Goal: Information Seeking & Learning: Find specific fact

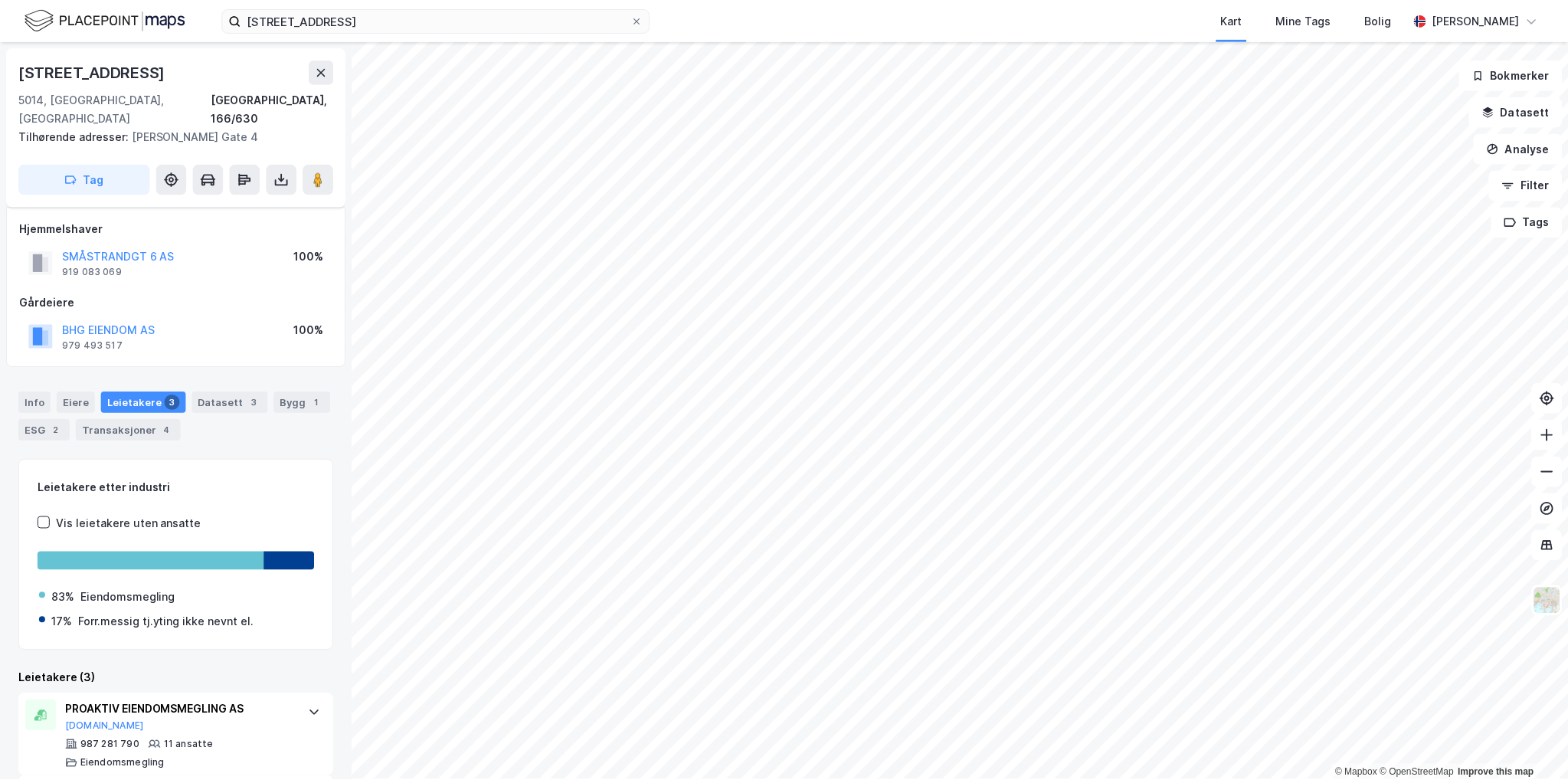
scroll to position [160, 0]
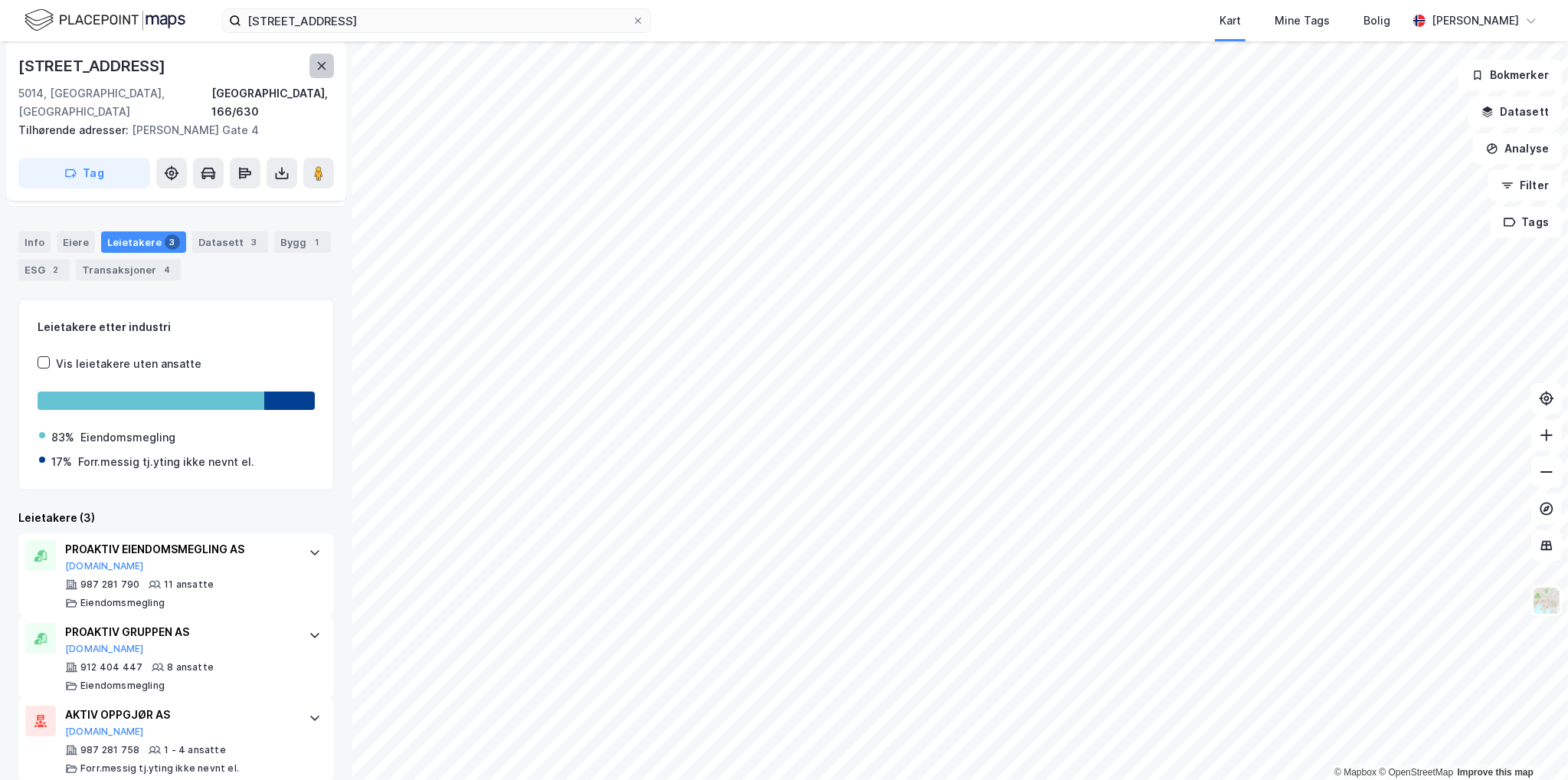
click at [318, 62] on icon at bounding box center [322, 66] width 8 height 8
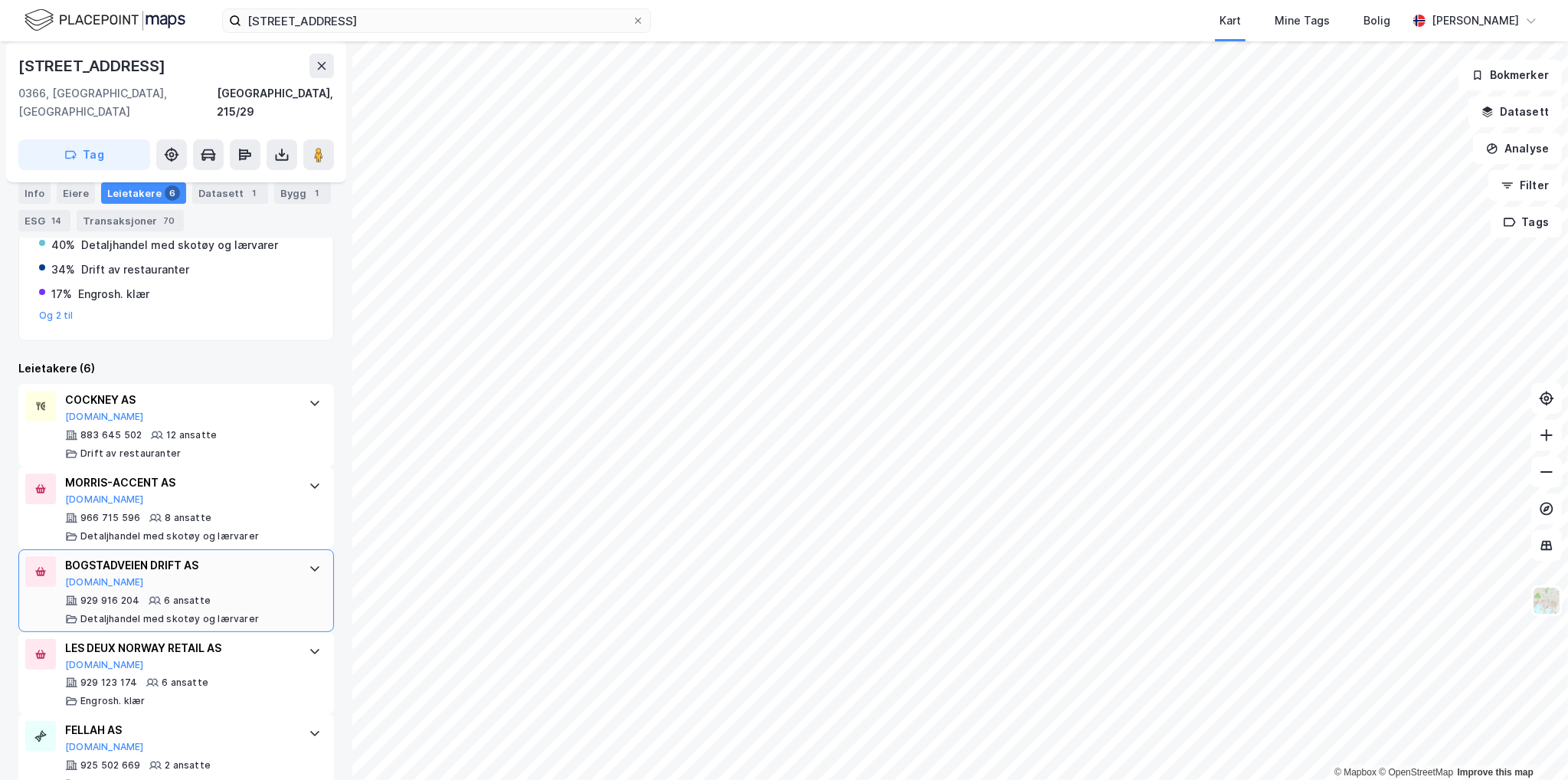
scroll to position [538, 0]
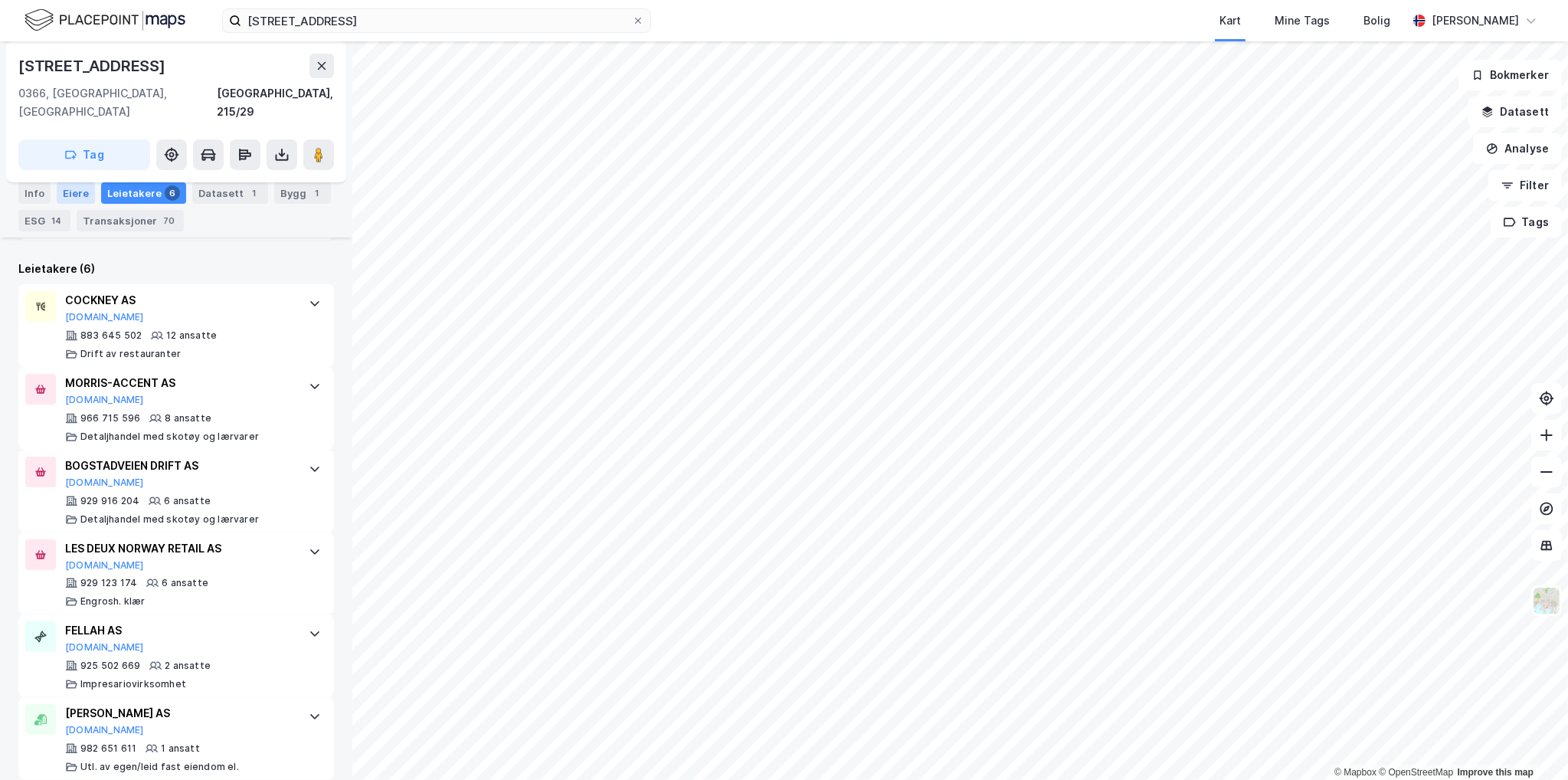
click at [58, 190] on div "Eiere" at bounding box center [76, 193] width 39 height 22
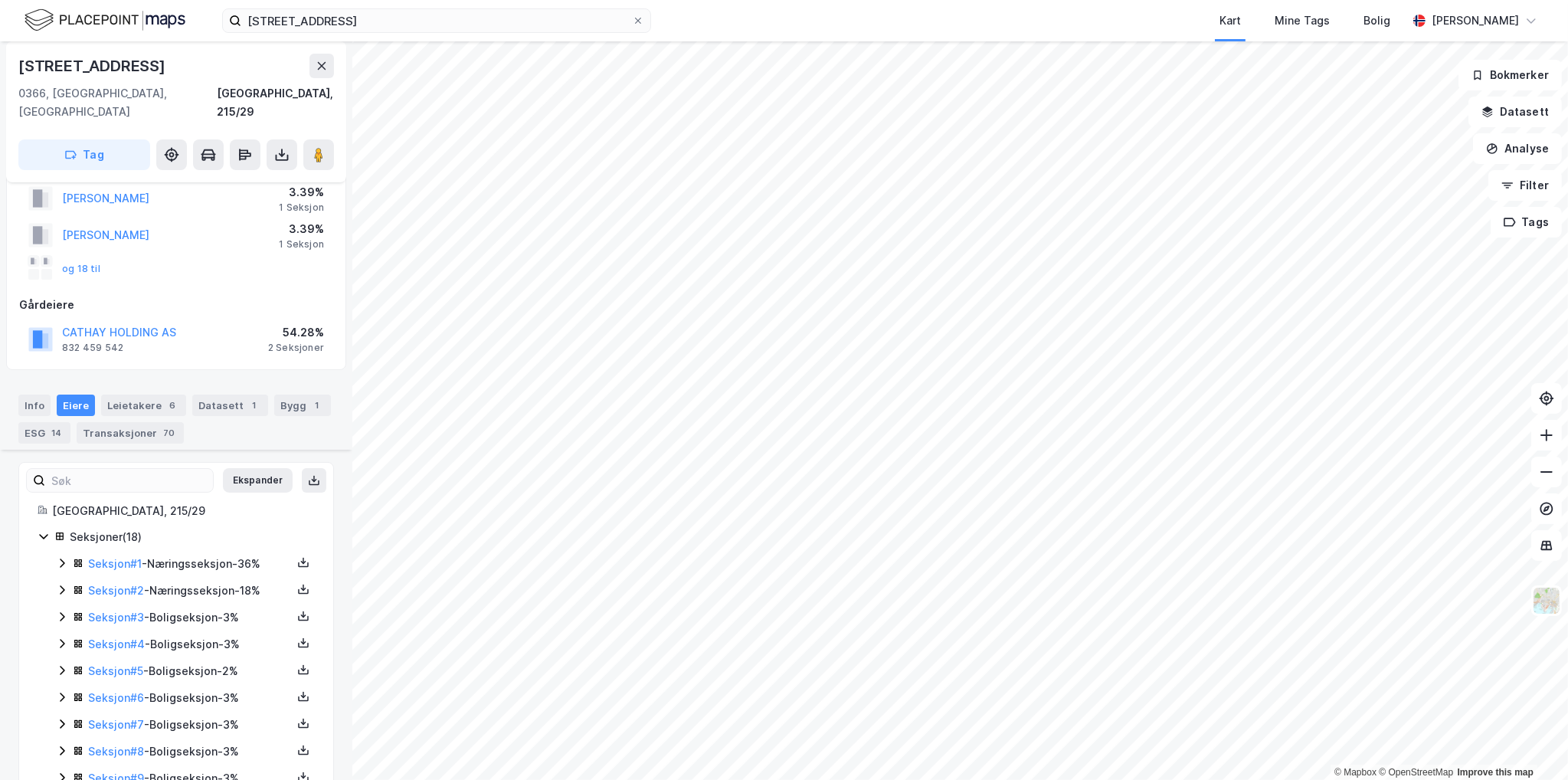
scroll to position [353, 0]
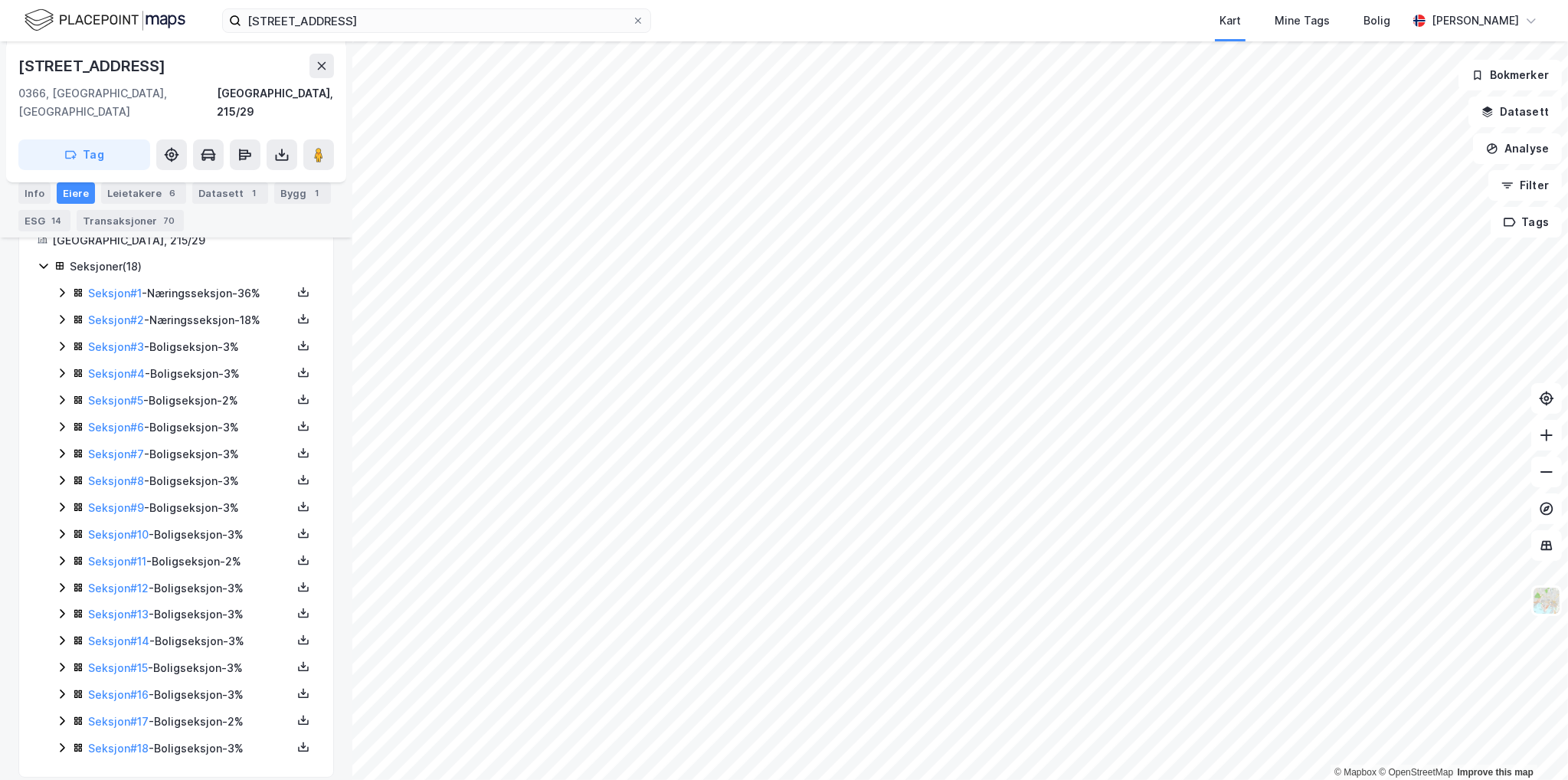
click at [66, 286] on icon at bounding box center [62, 292] width 12 height 12
click at [58, 392] on icon at bounding box center [62, 397] width 12 height 12
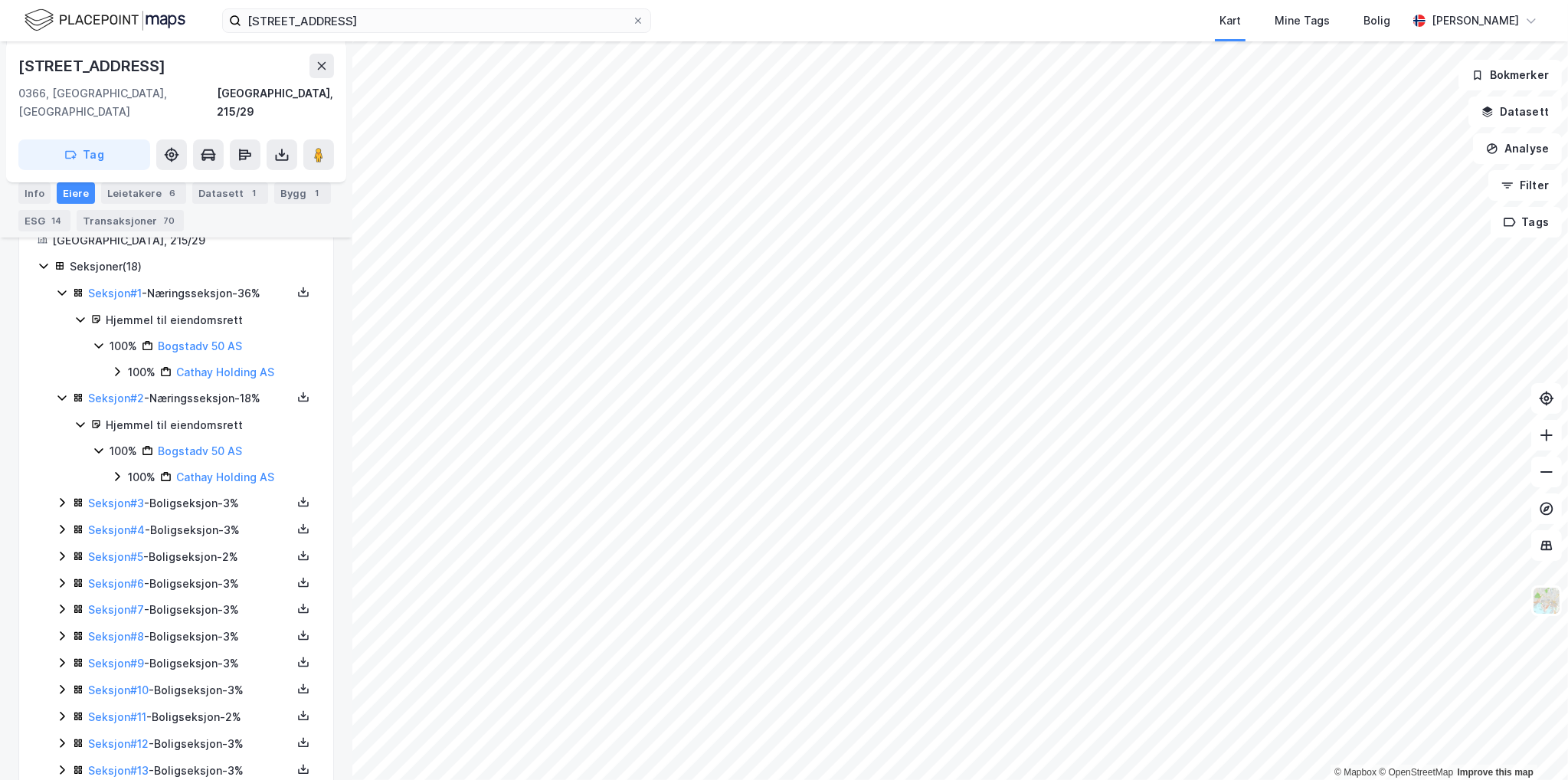
click at [117, 472] on icon at bounding box center [117, 476] width 5 height 9
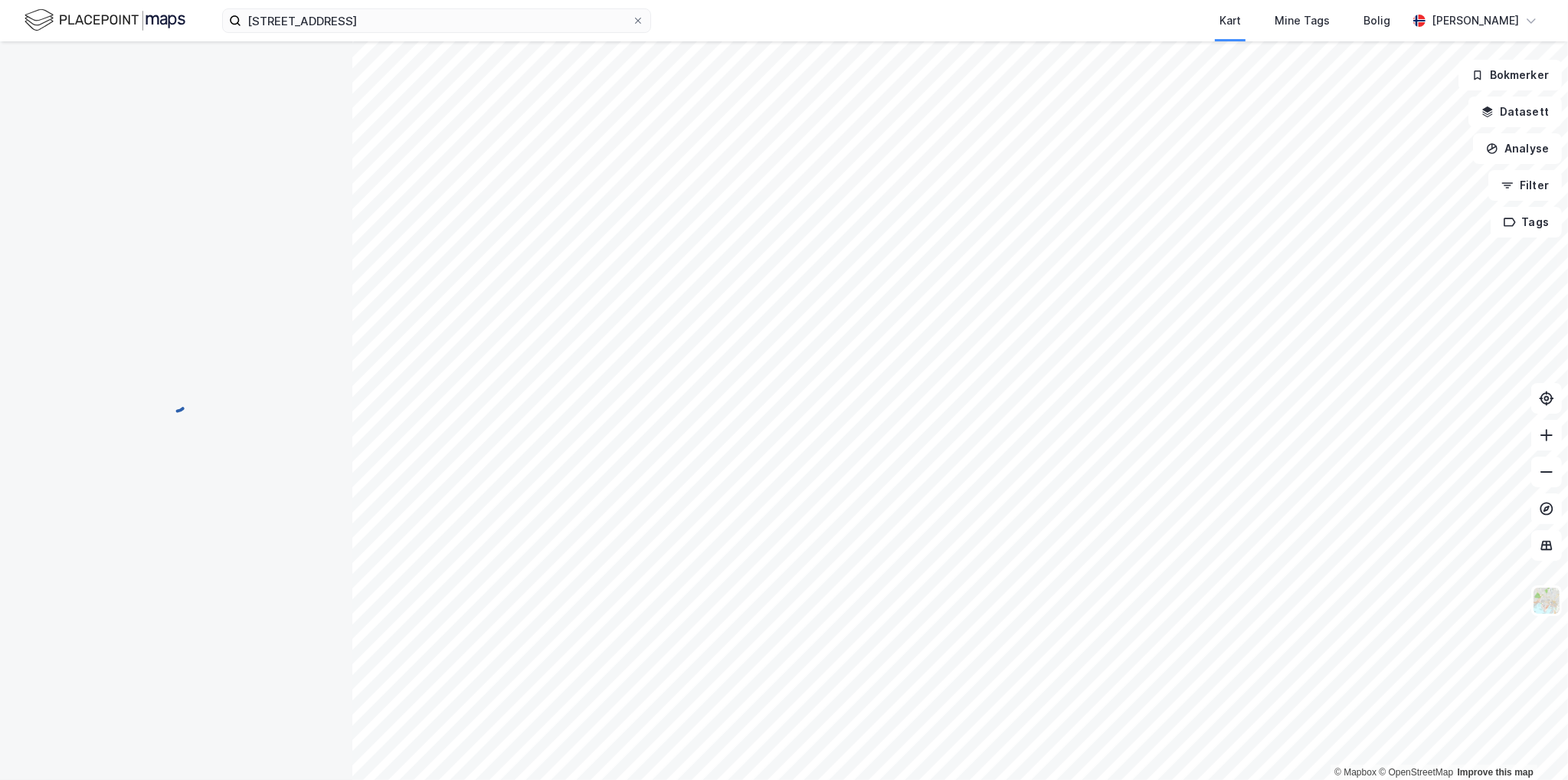
scroll to position [0, 0]
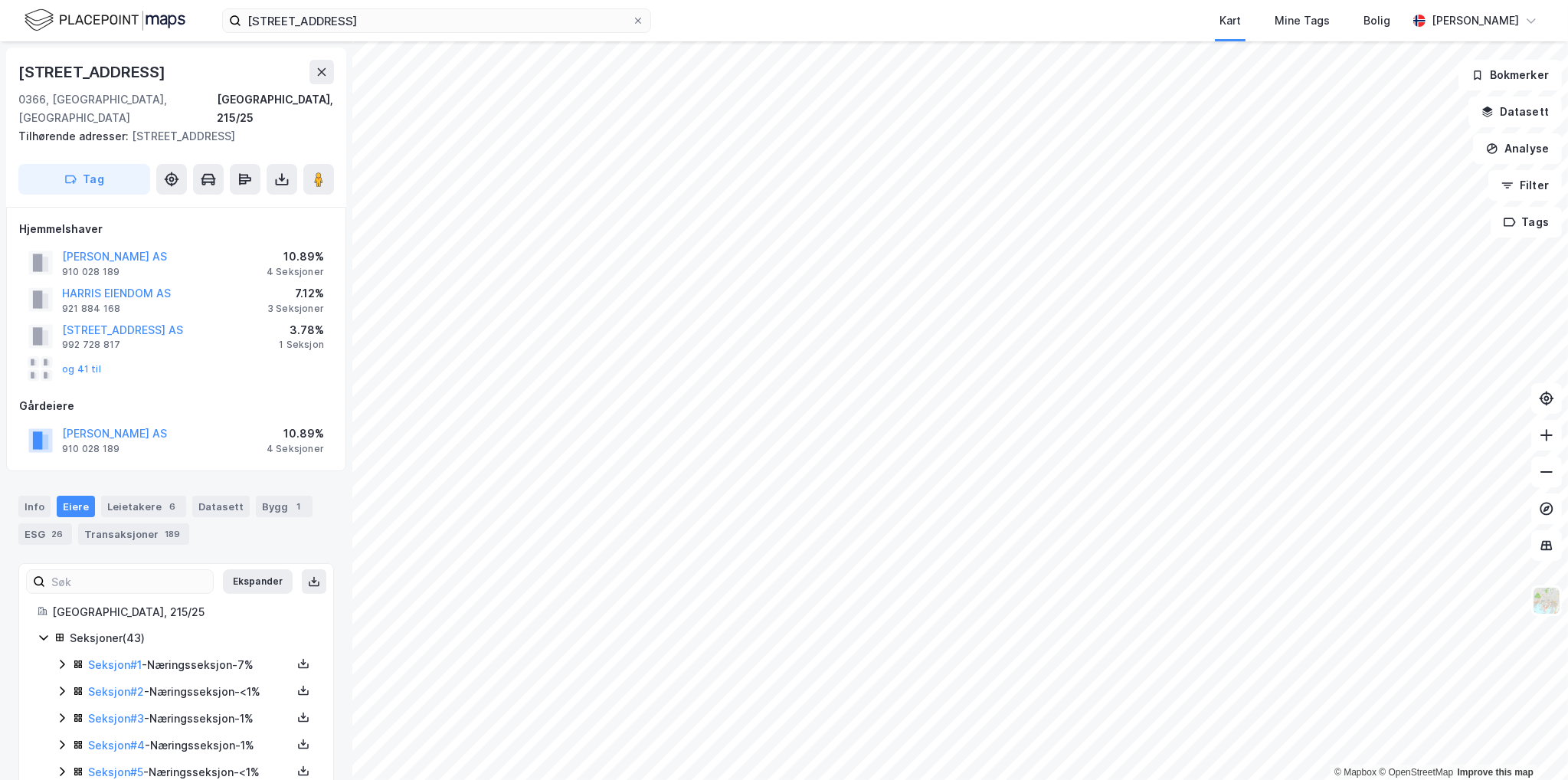
click at [64, 658] on icon at bounding box center [62, 663] width 12 height 12
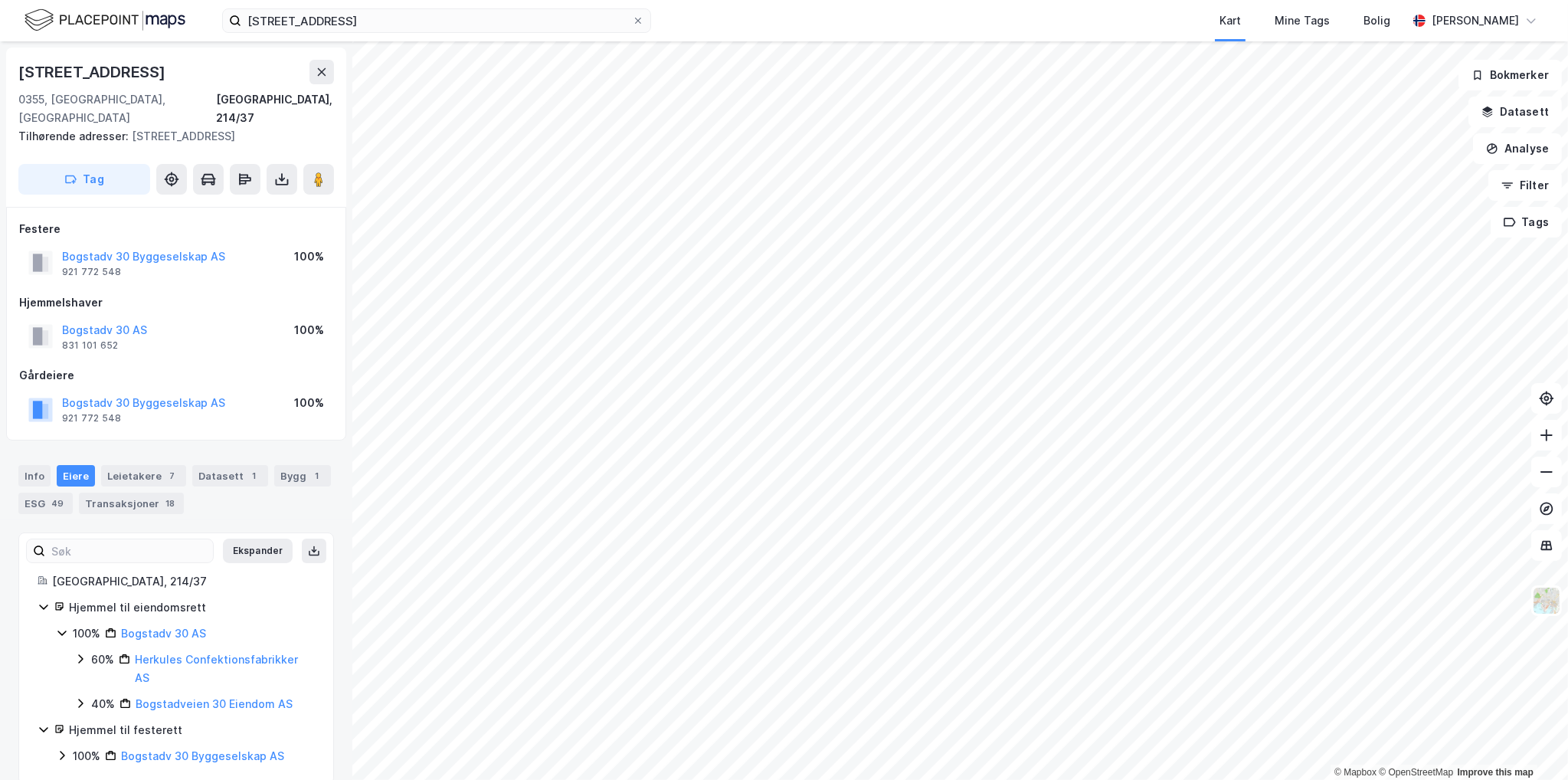
scroll to position [4, 0]
click at [83, 649] on icon at bounding box center [80, 655] width 12 height 12
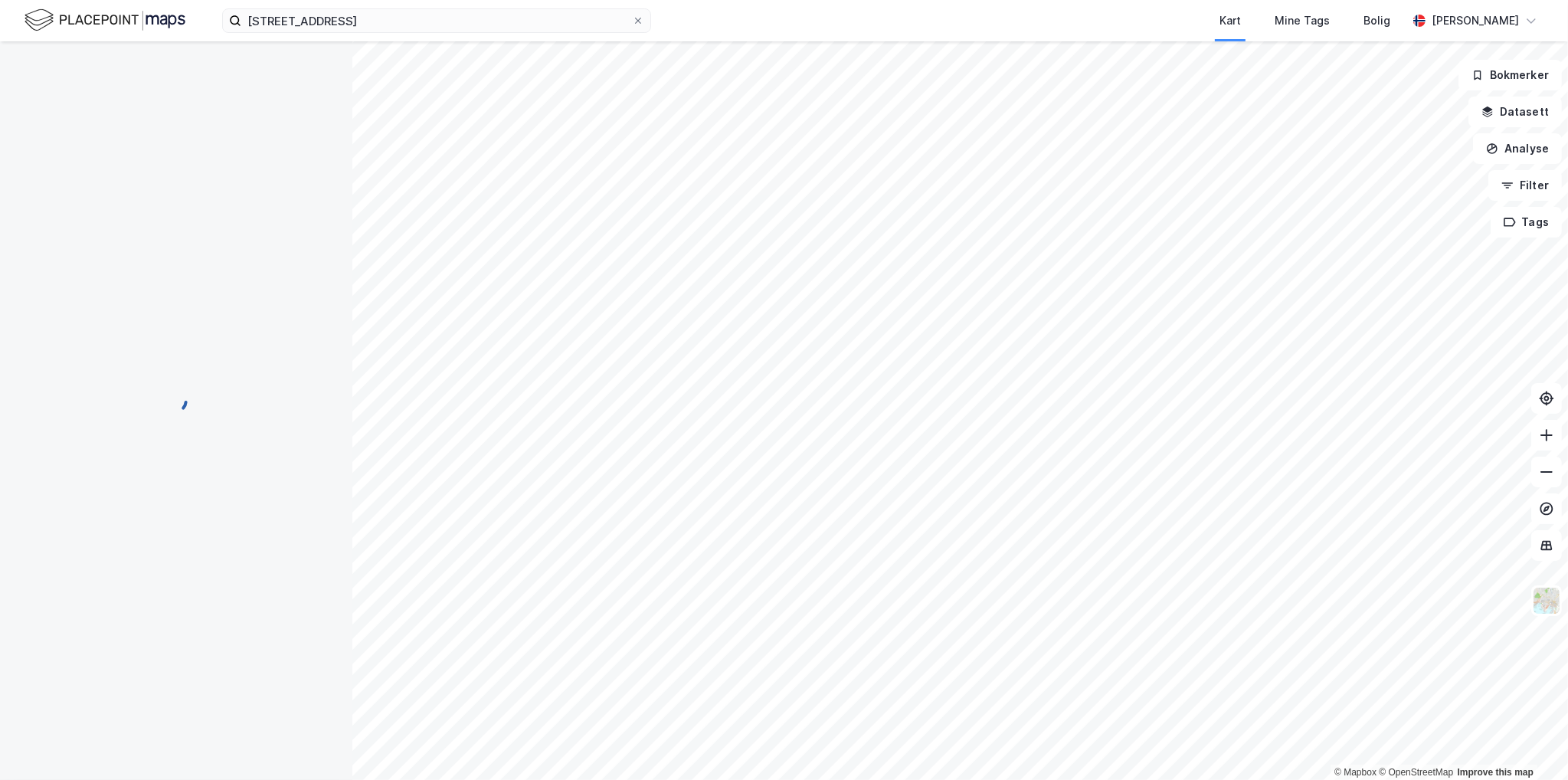
scroll to position [0, 0]
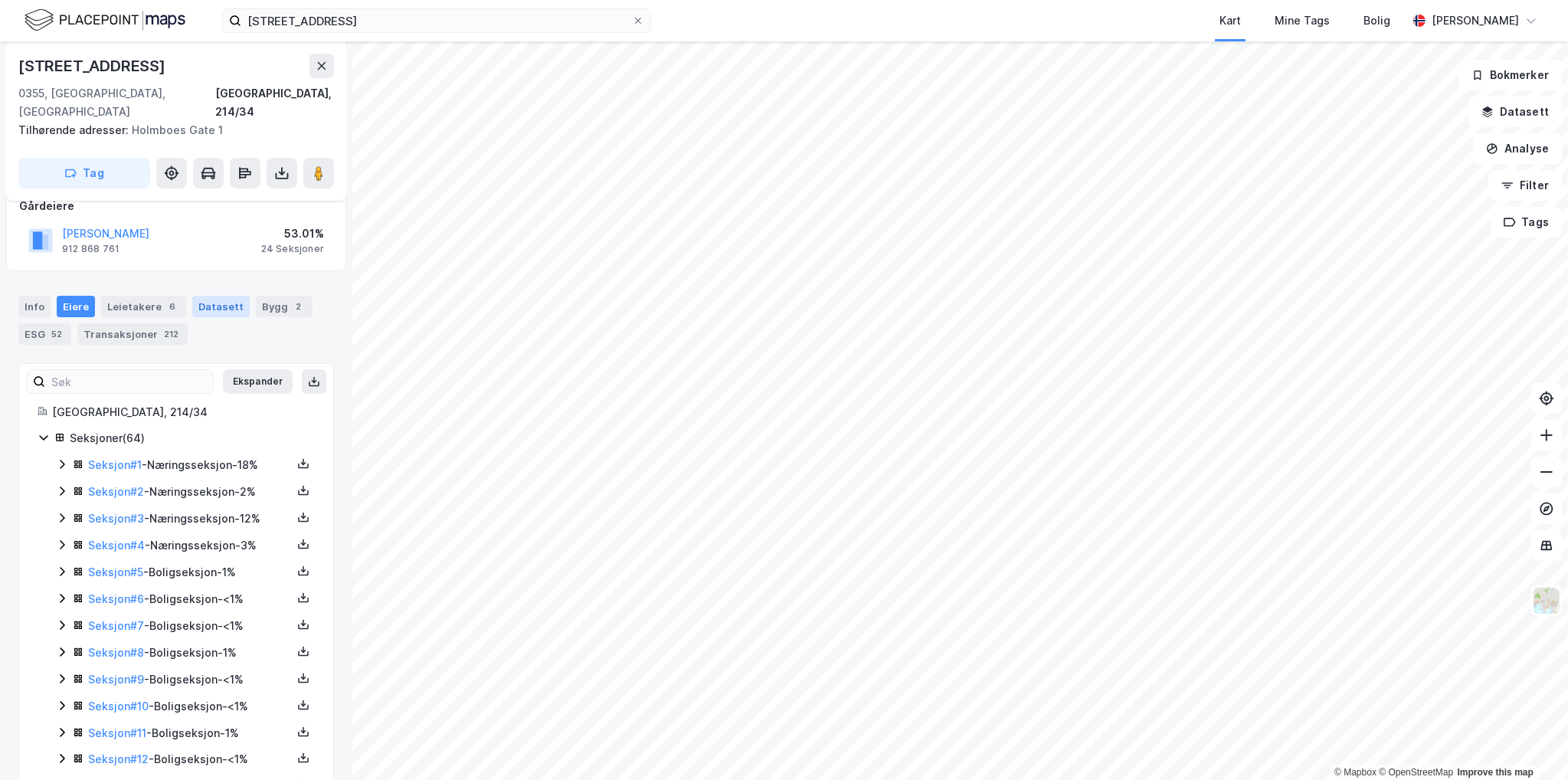
scroll to position [230, 0]
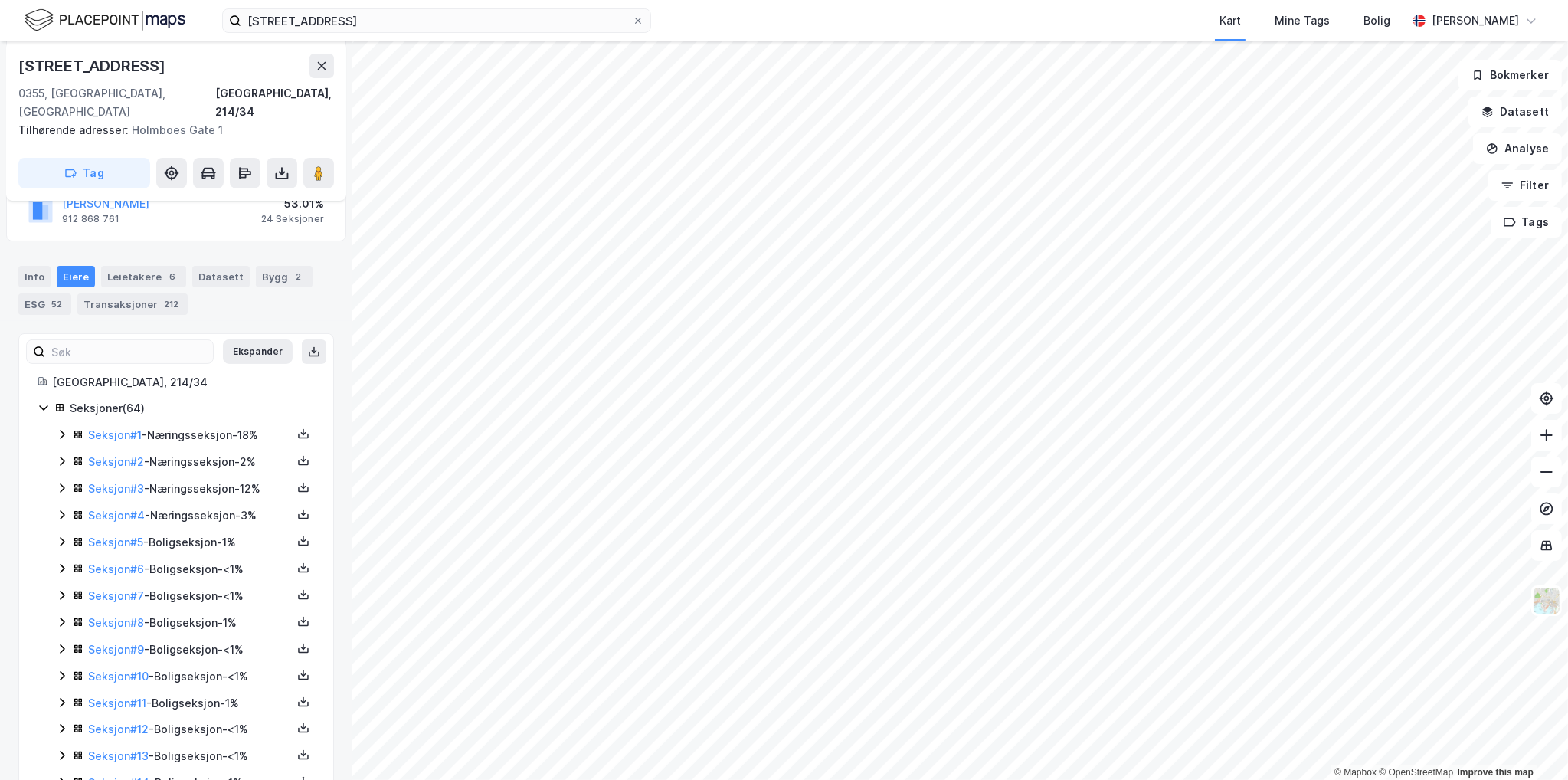
click at [62, 429] on icon at bounding box center [62, 433] width 5 height 9
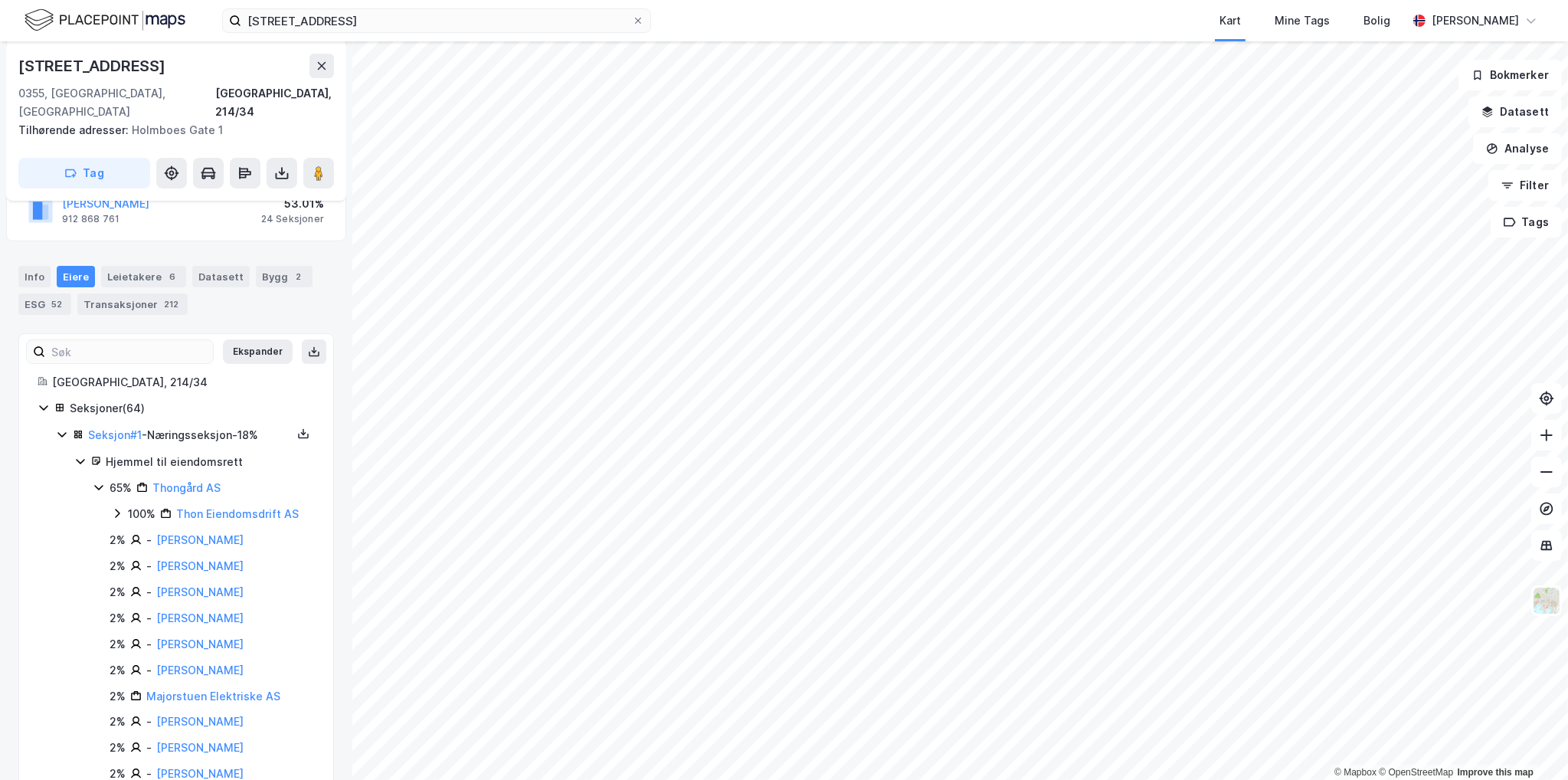
click at [62, 428] on icon at bounding box center [62, 433] width 12 height 12
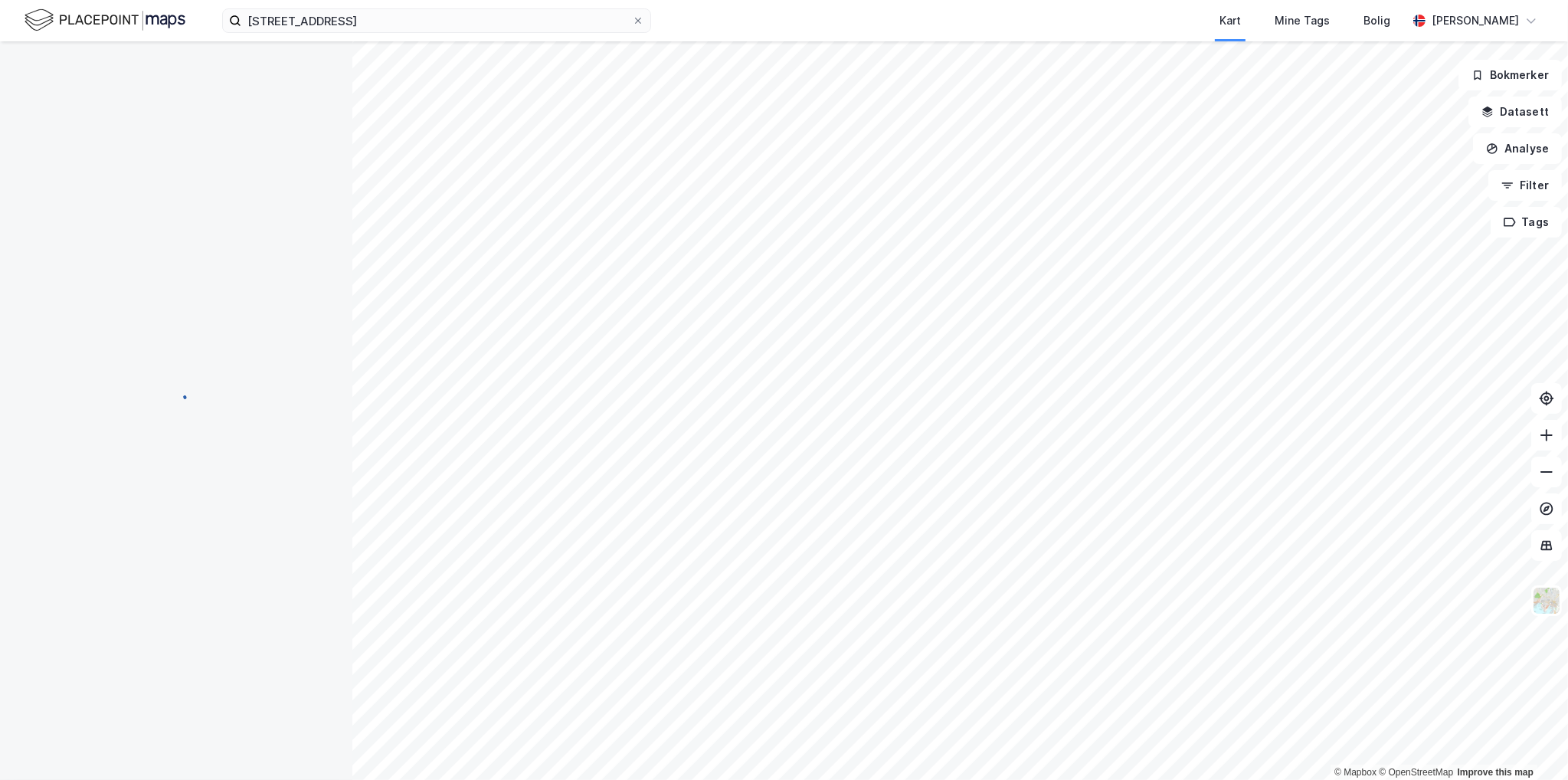
scroll to position [0, 0]
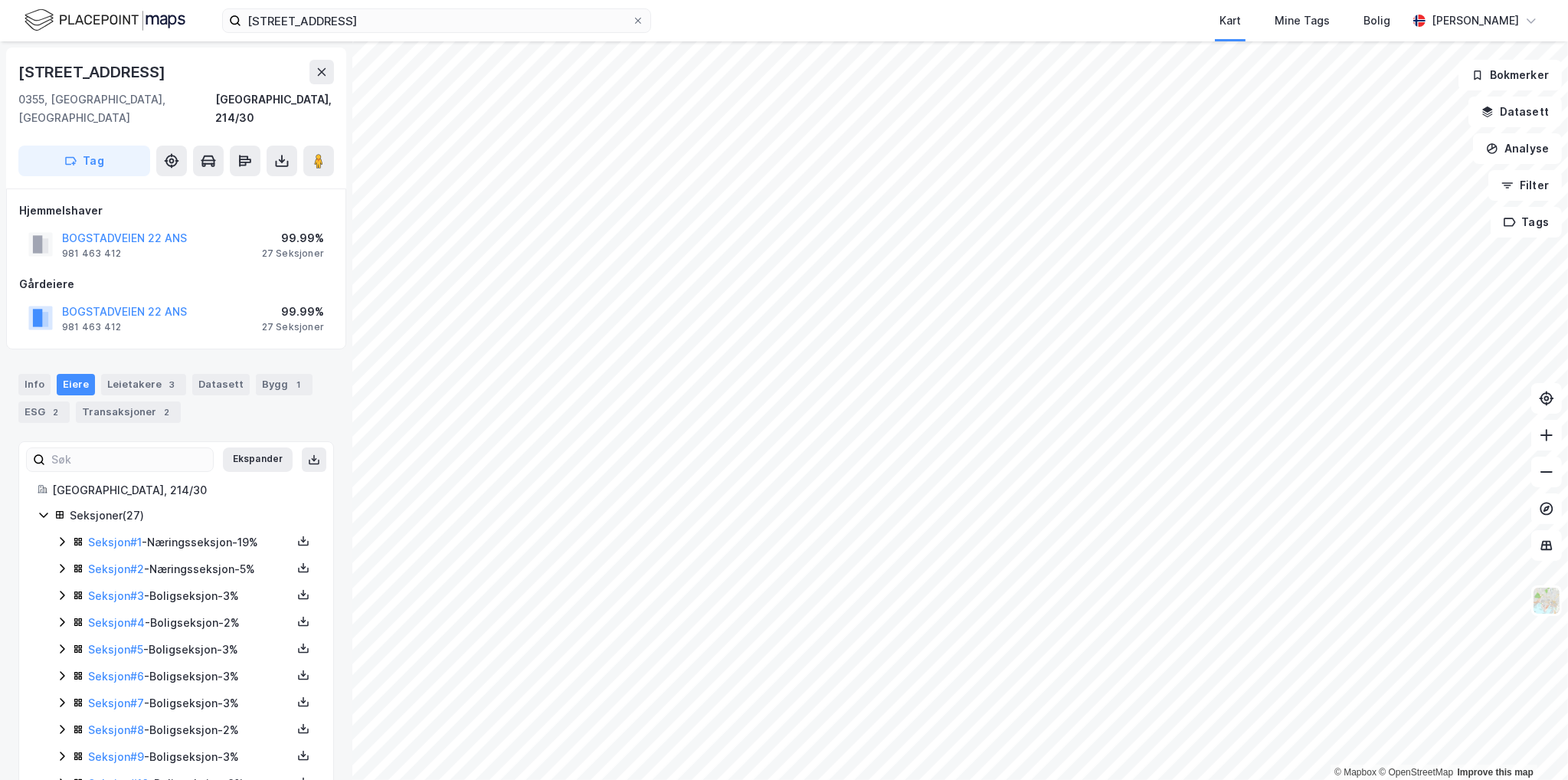
click at [65, 536] on icon at bounding box center [62, 541] width 12 height 12
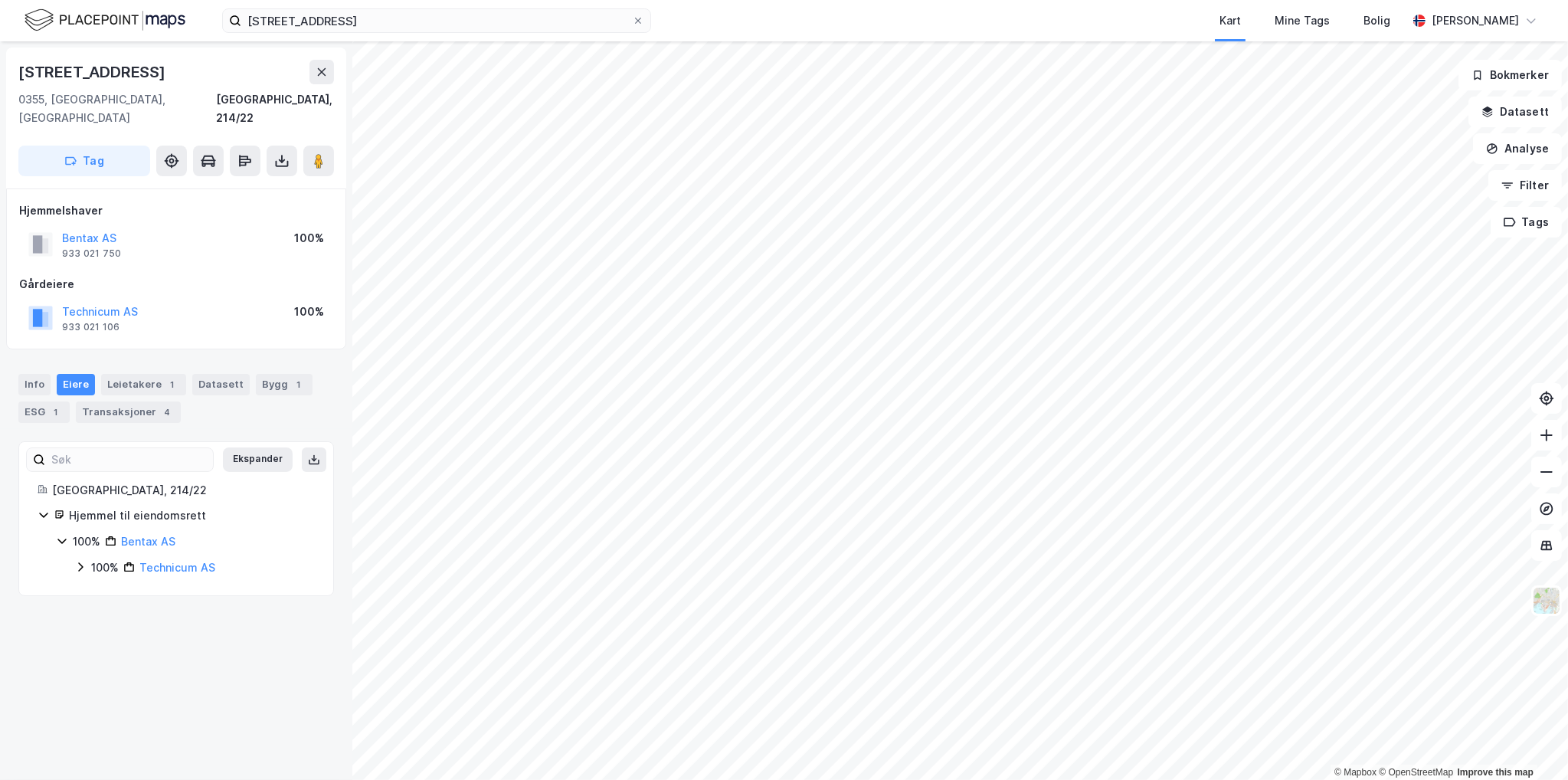
click at [86, 558] on div "100% Technicum AS" at bounding box center [194, 567] width 240 height 18
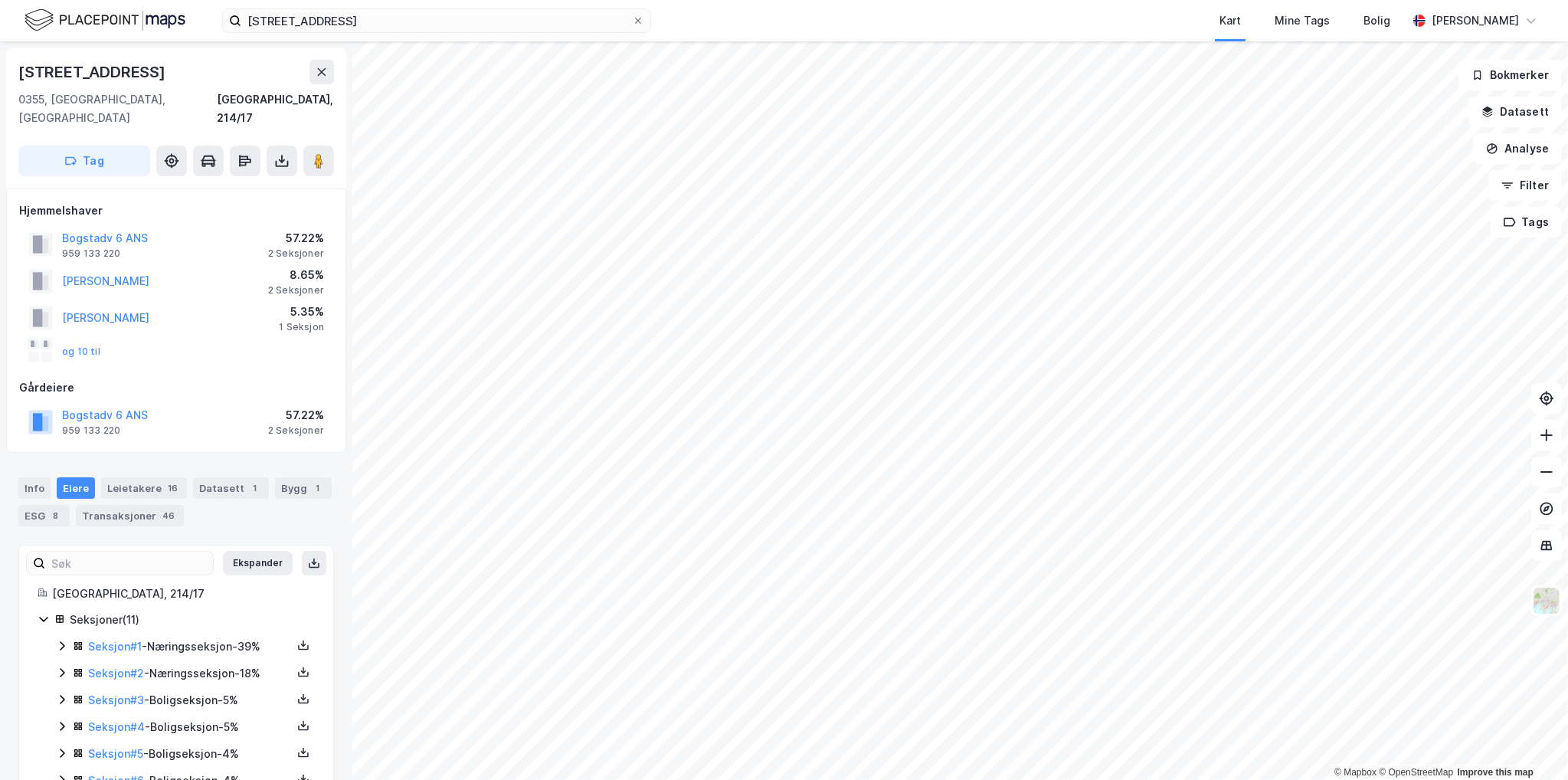
click at [61, 639] on icon at bounding box center [62, 645] width 12 height 12
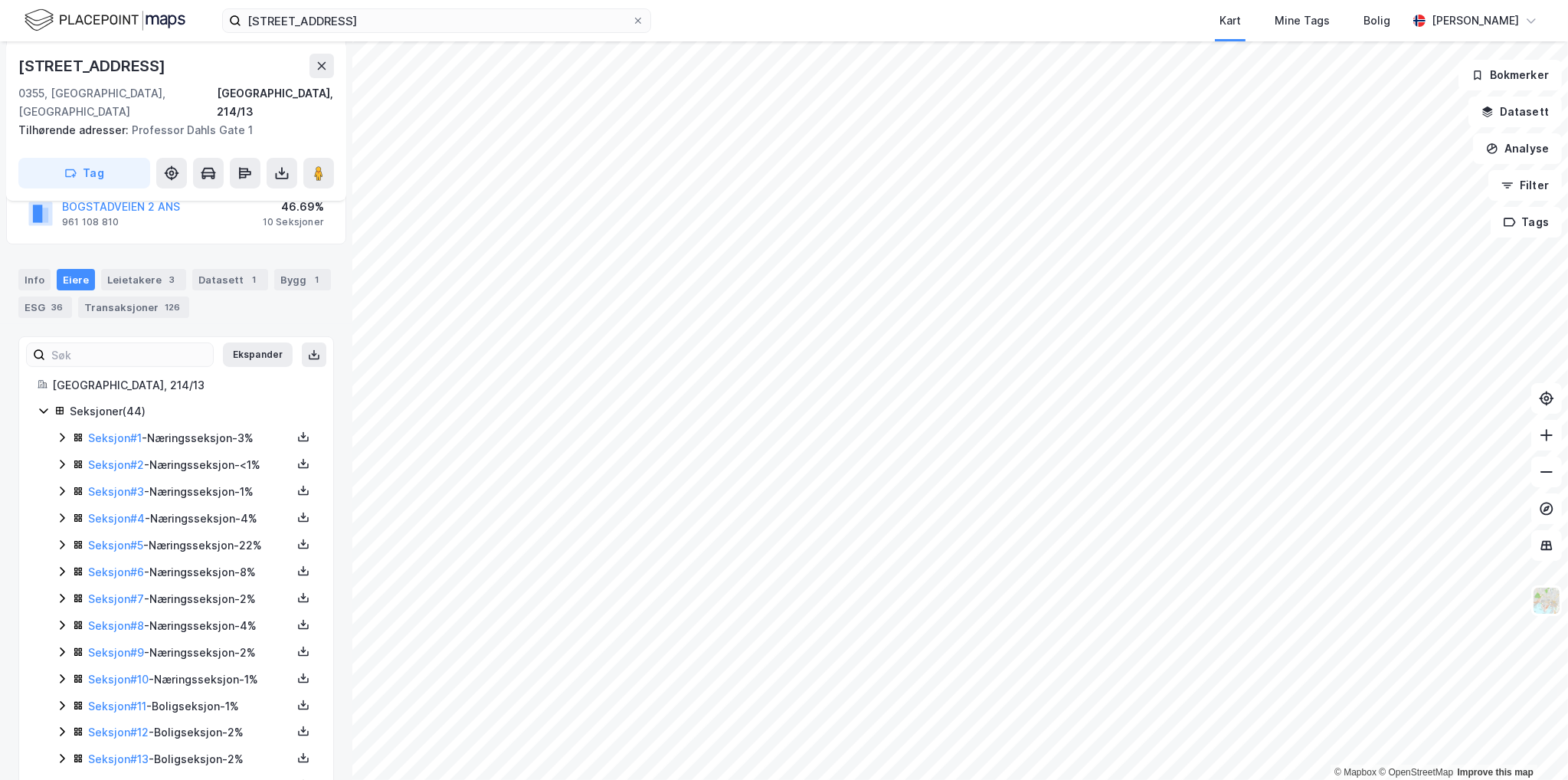
scroll to position [230, 0]
click at [60, 428] on icon at bounding box center [62, 433] width 12 height 12
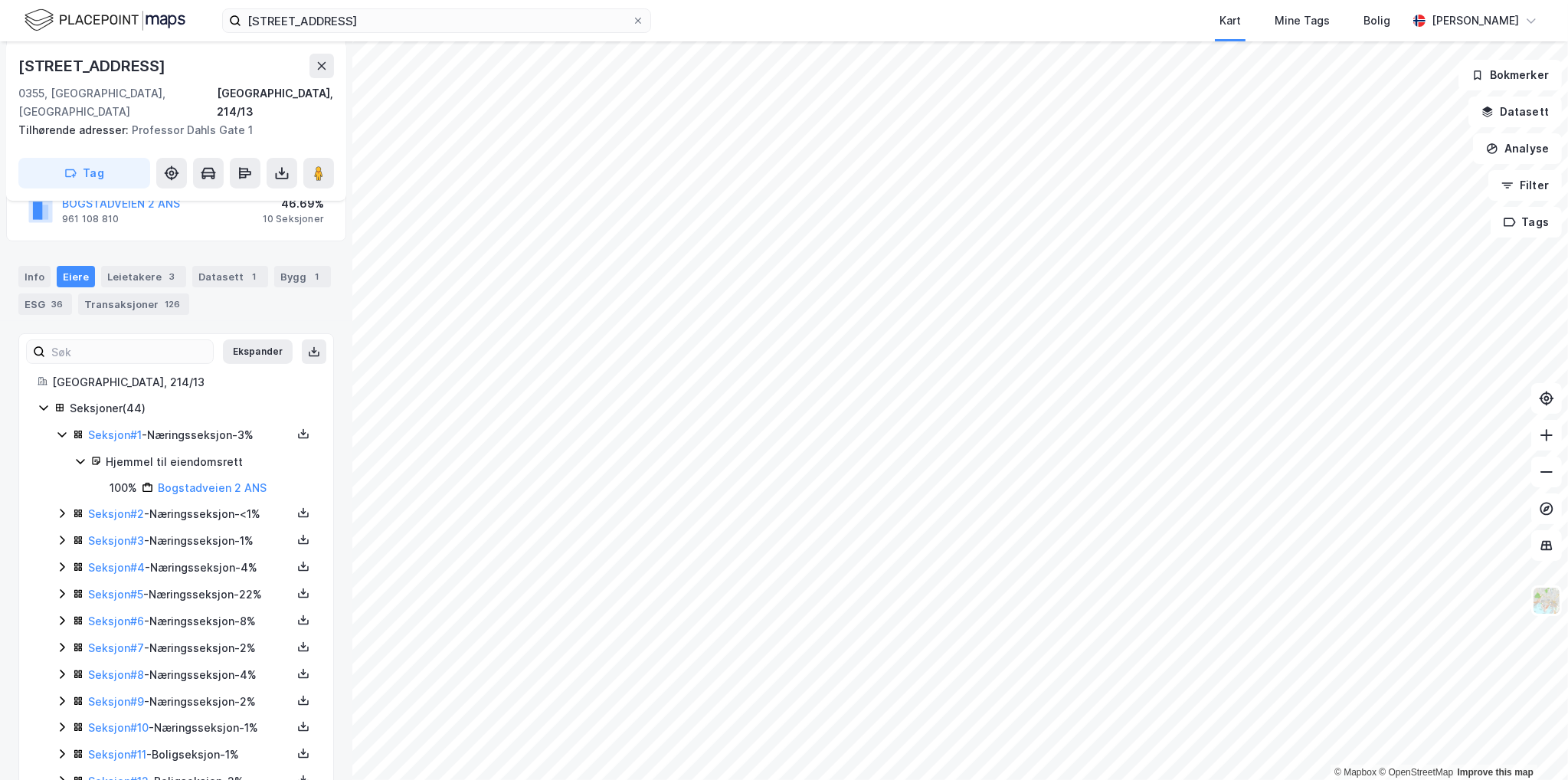
click at [61, 507] on icon at bounding box center [62, 513] width 12 height 12
click at [61, 588] on icon at bounding box center [62, 592] width 5 height 9
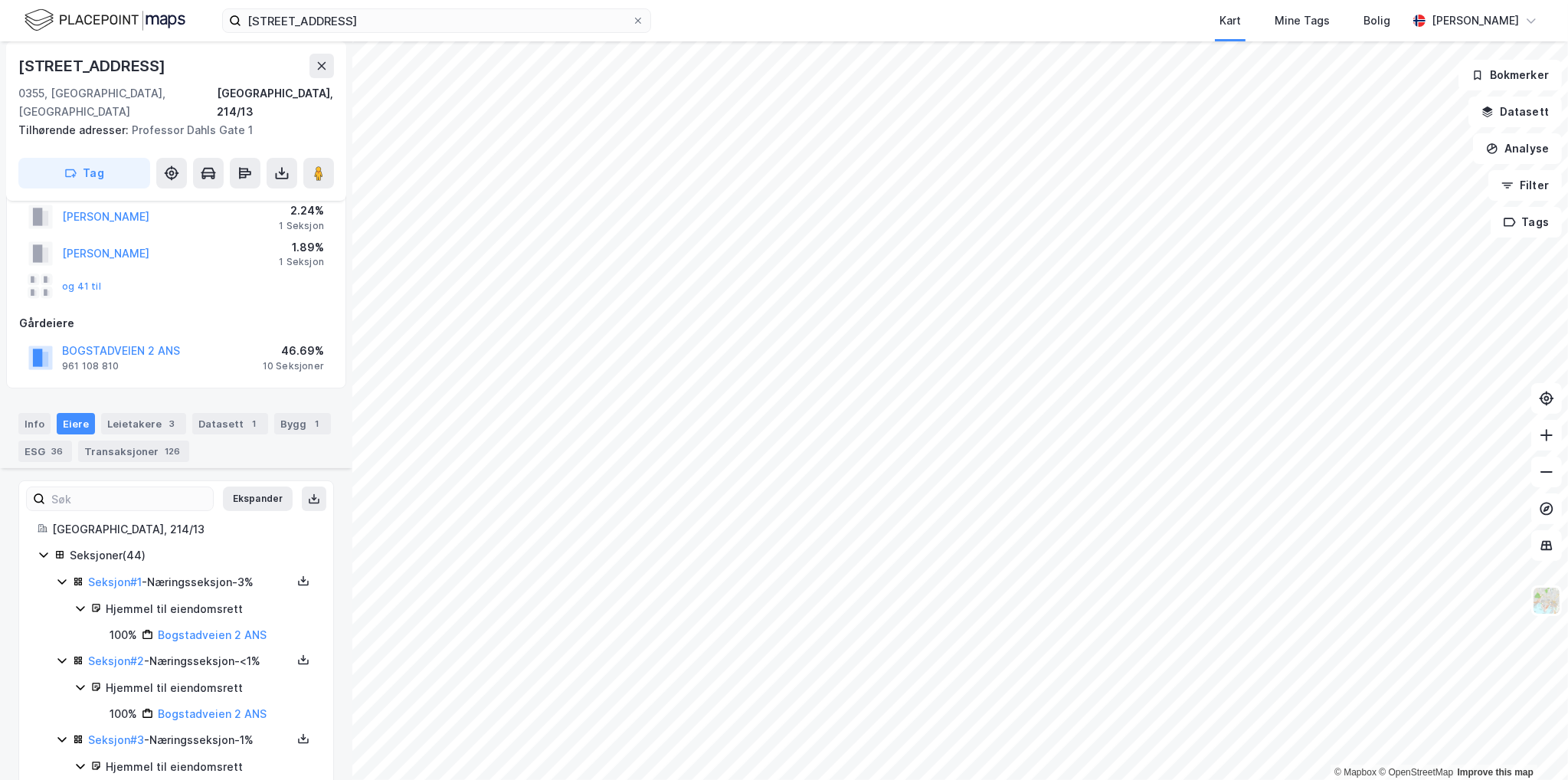
scroll to position [0, 0]
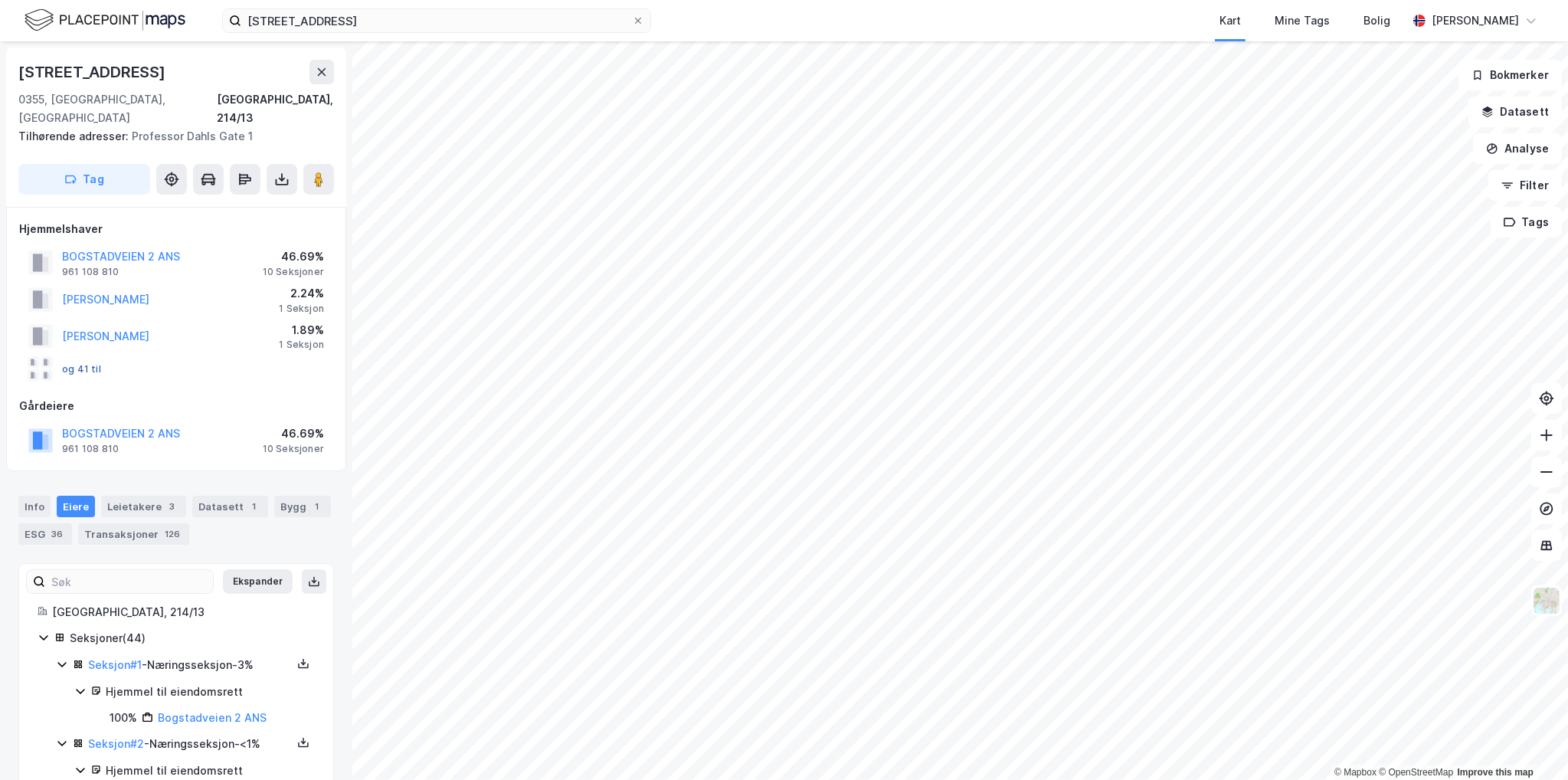
click at [0, 0] on button "og 41 til" at bounding box center [0, 0] width 0 height 0
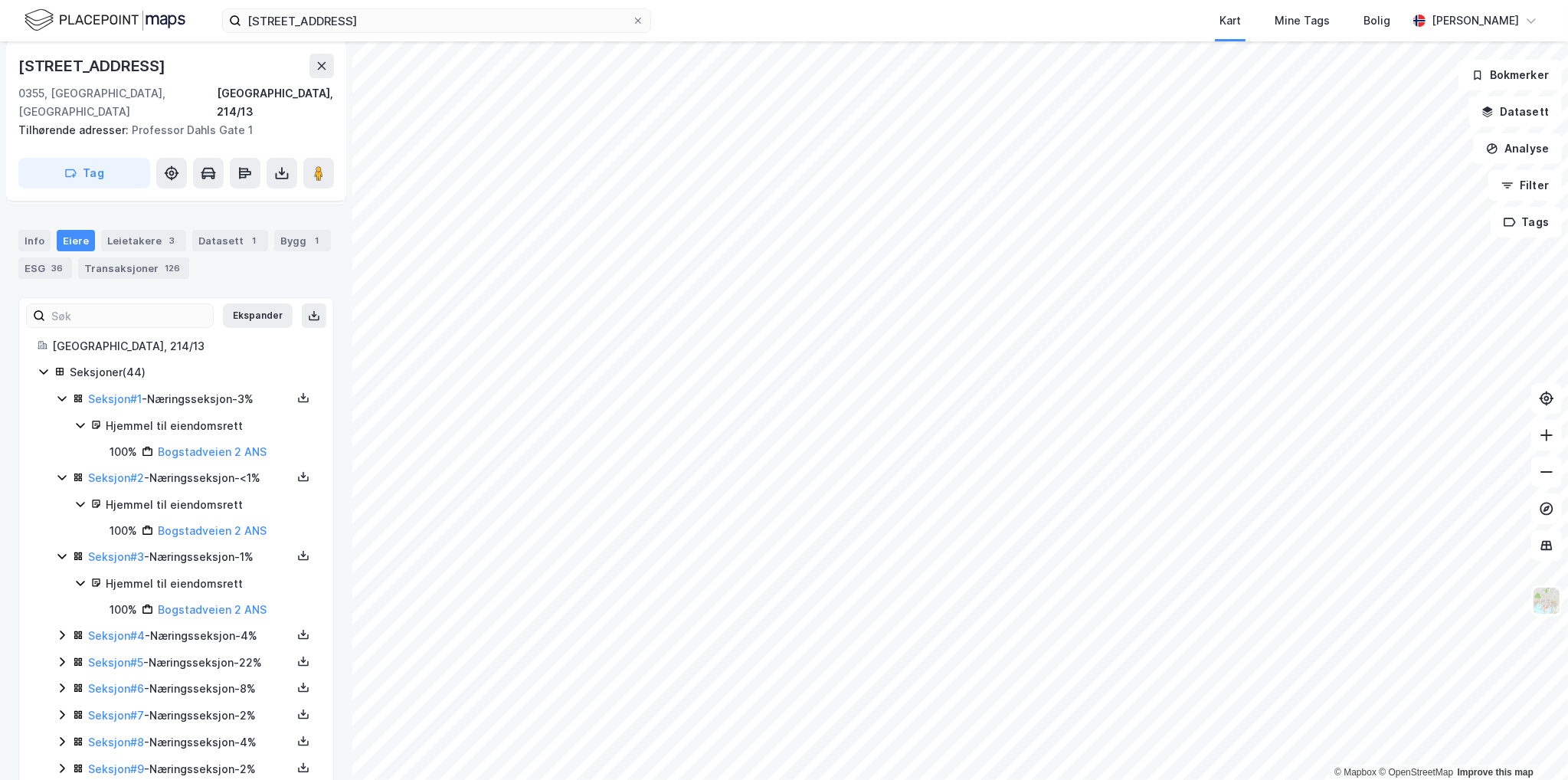
click at [64, 392] on icon at bounding box center [62, 398] width 12 height 12
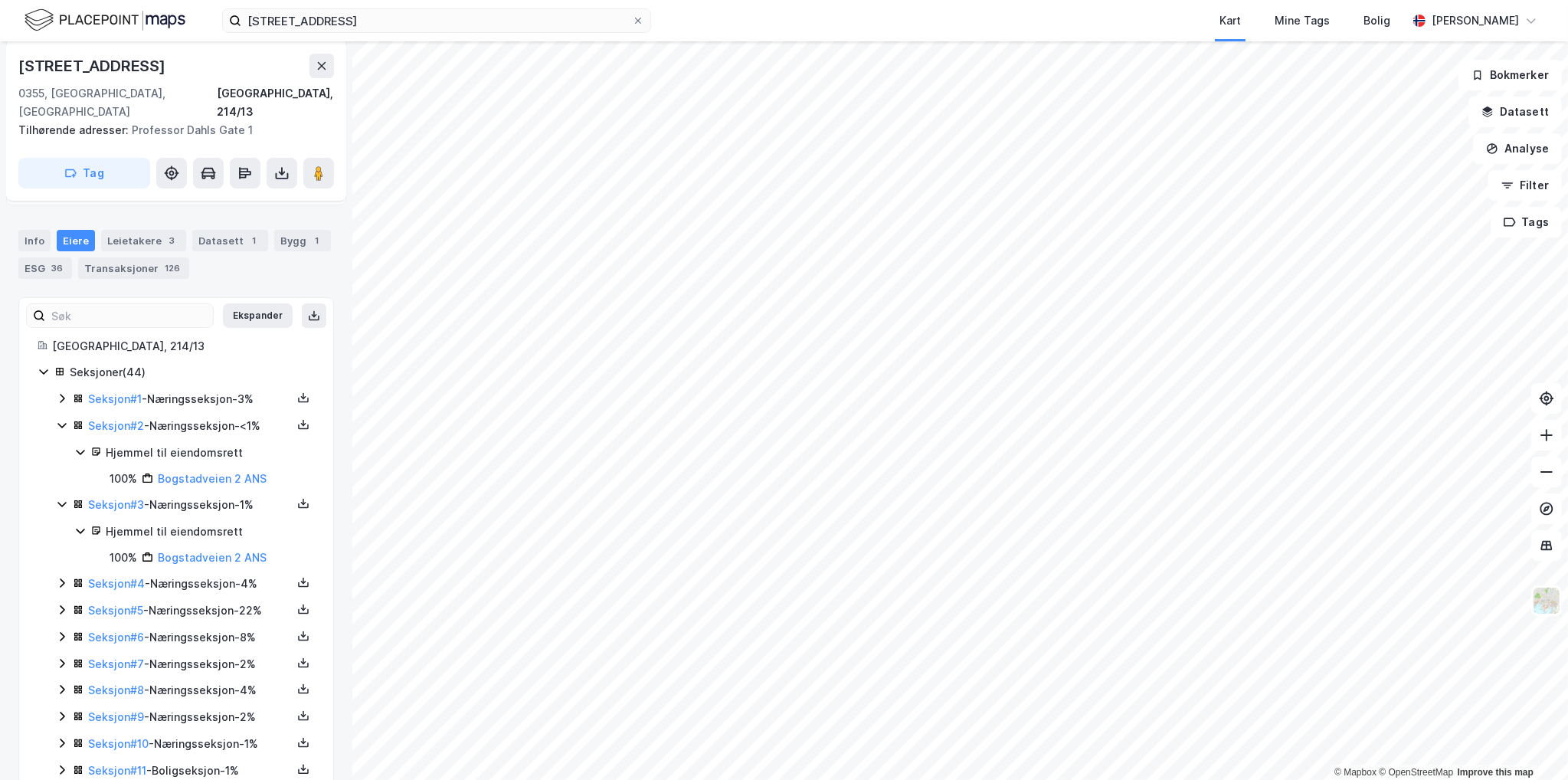
click at [44, 365] on icon at bounding box center [43, 371] width 12 height 12
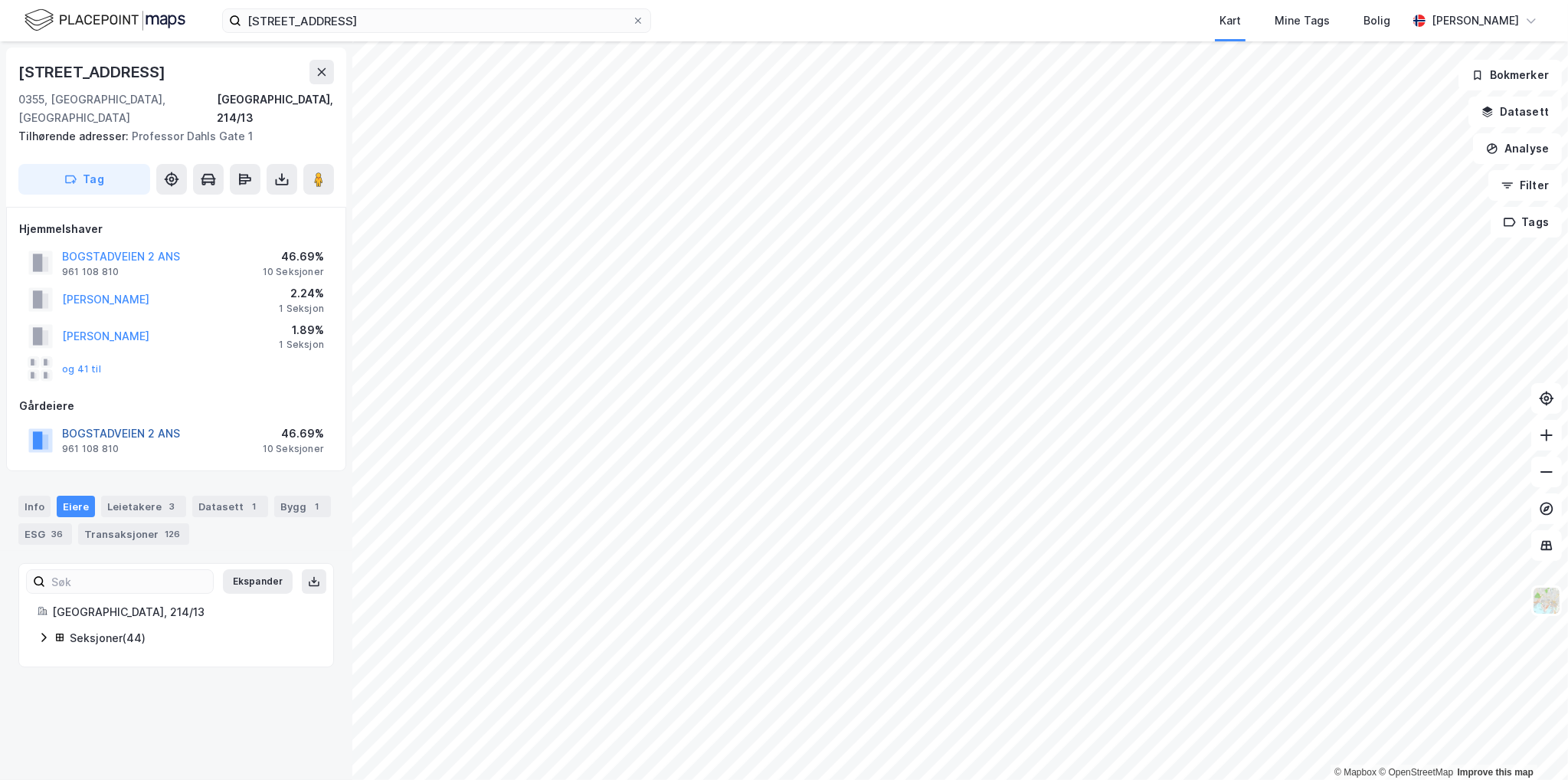
click at [0, 0] on button "BOGSTADVEIEN 2 ANS" at bounding box center [0, 0] width 0 height 0
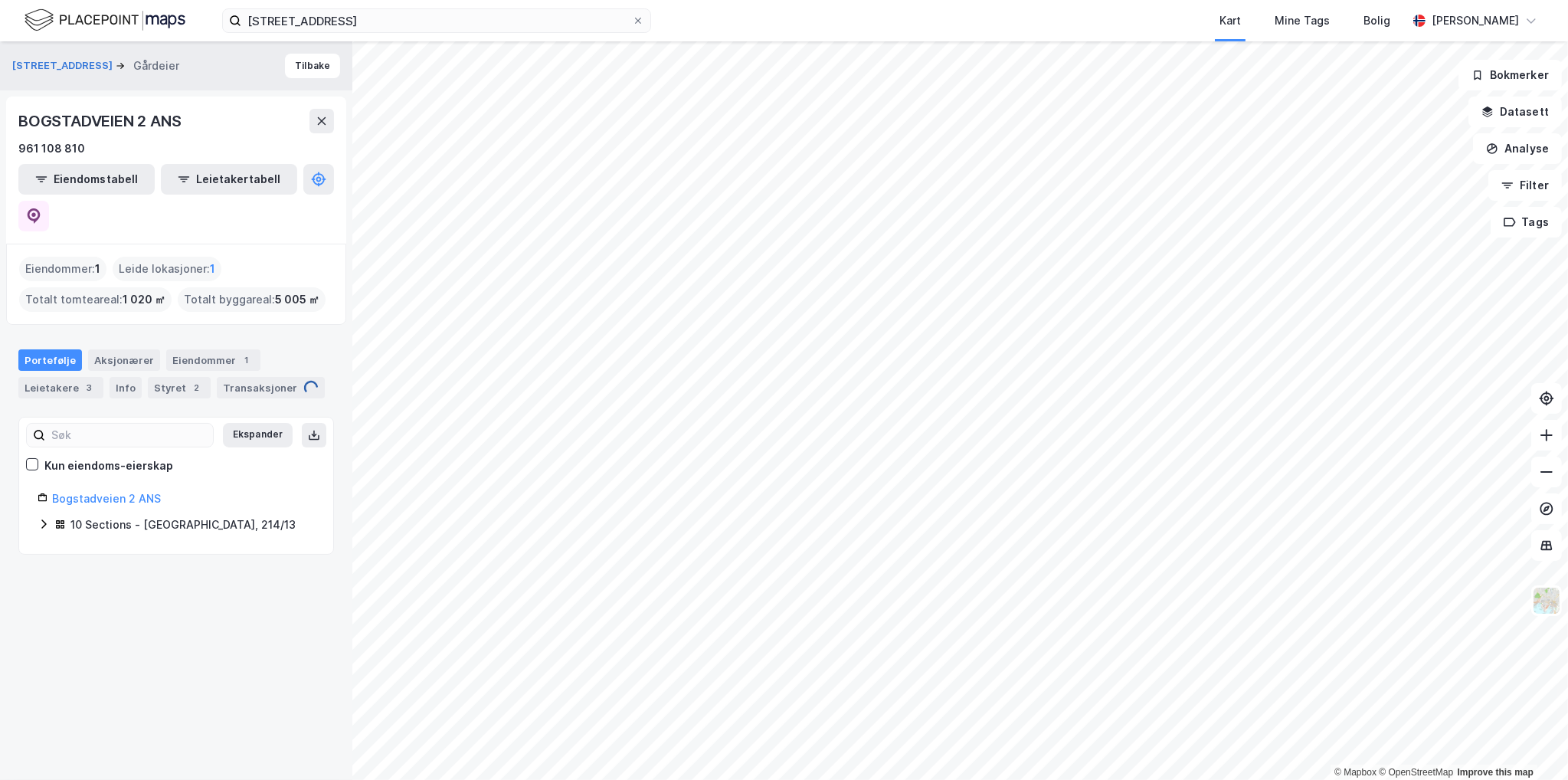
click at [49, 518] on icon at bounding box center [43, 523] width 12 height 12
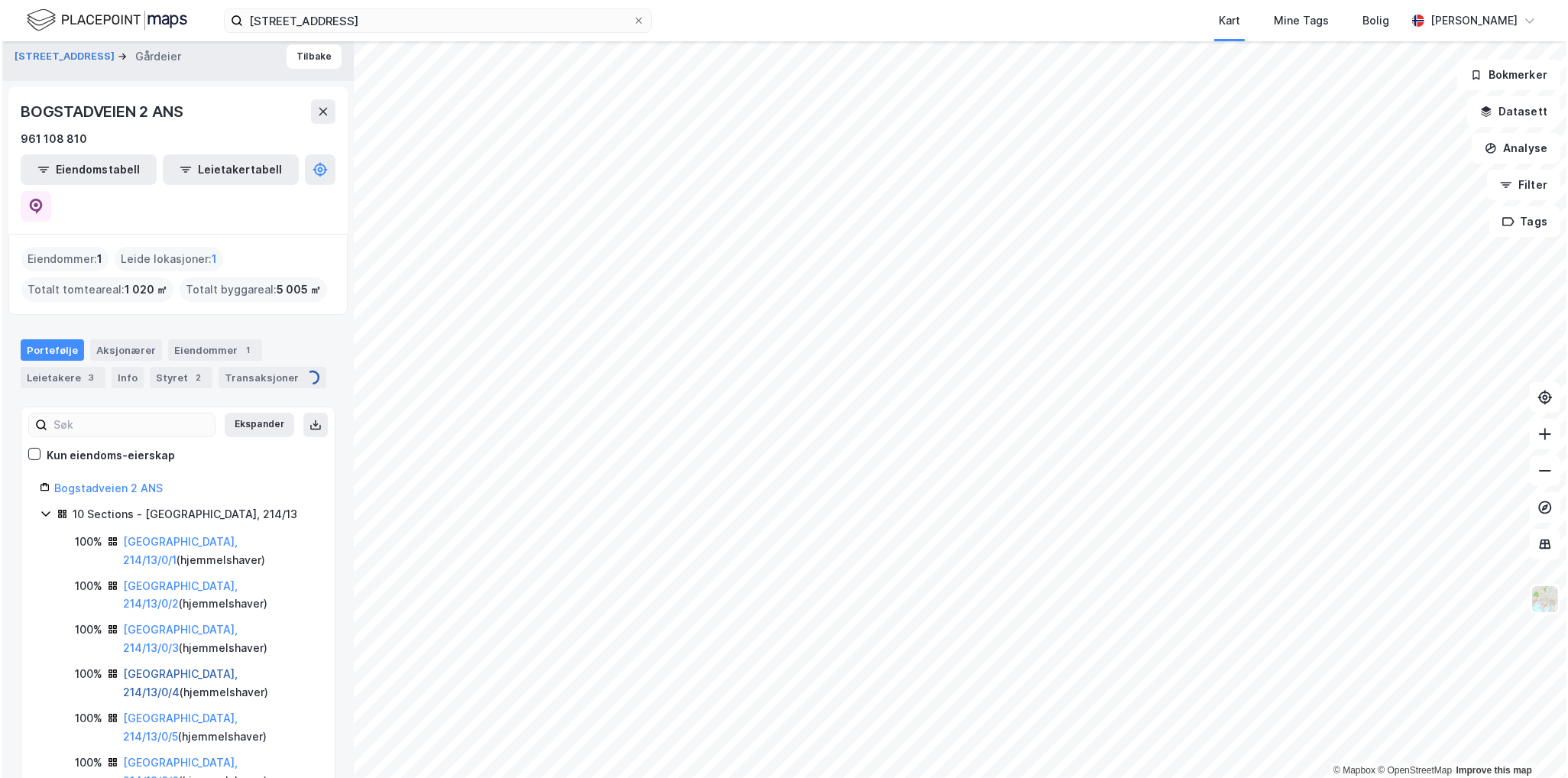
scroll to position [15, 0]
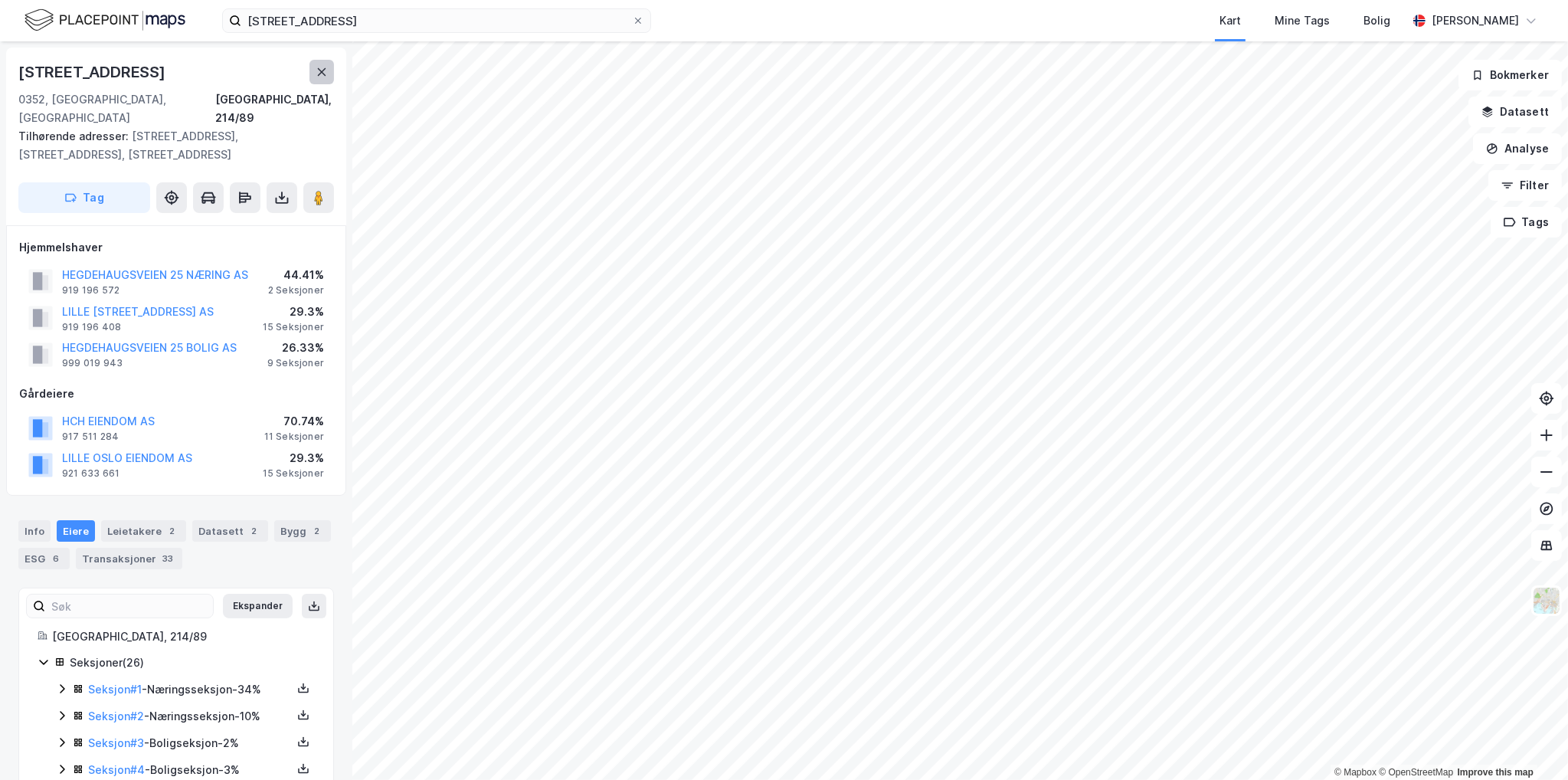
click at [318, 67] on icon at bounding box center [321, 72] width 12 height 12
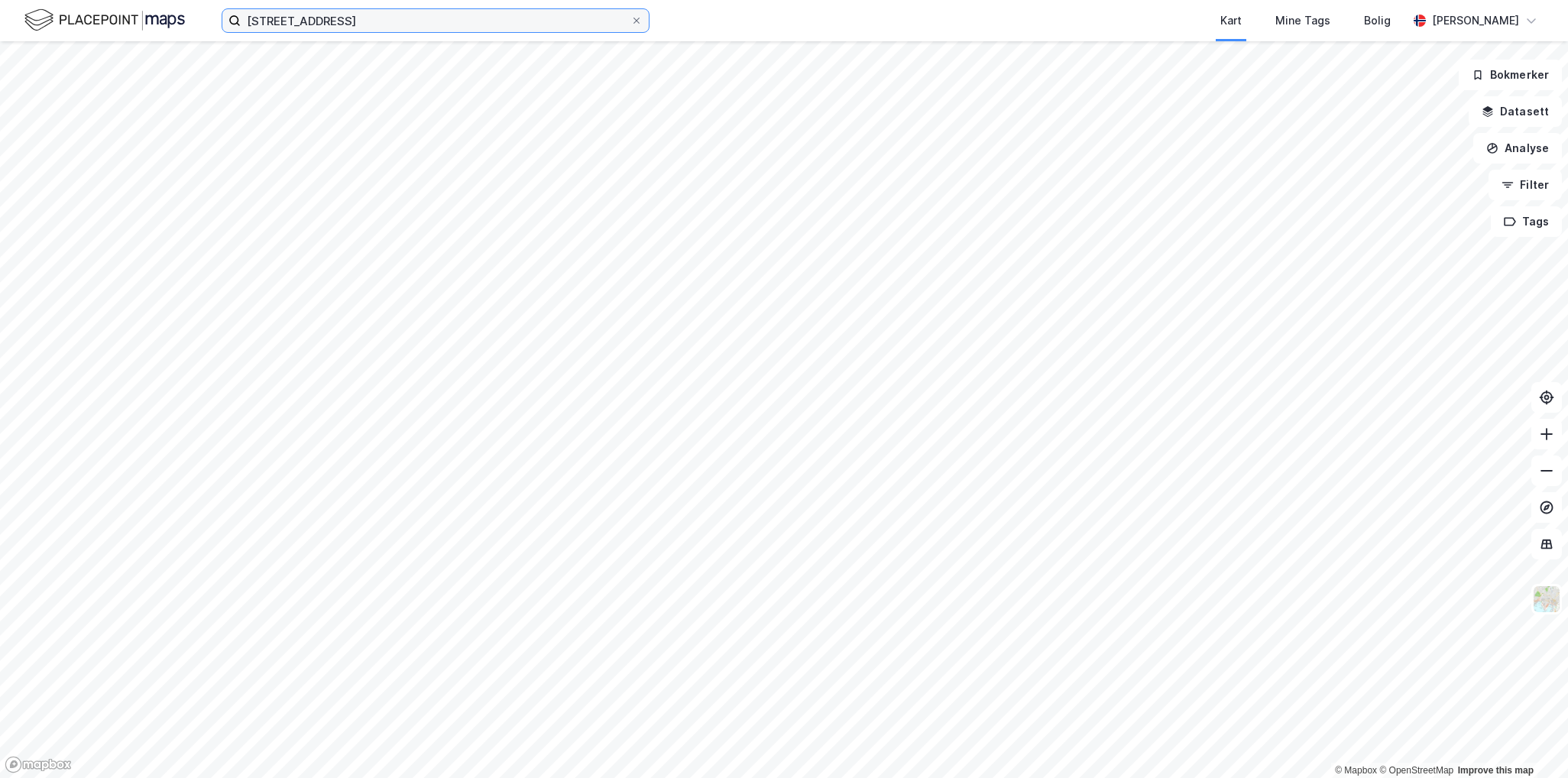
click at [422, 13] on input "[STREET_ADDRESS]" at bounding box center [436, 20] width 390 height 23
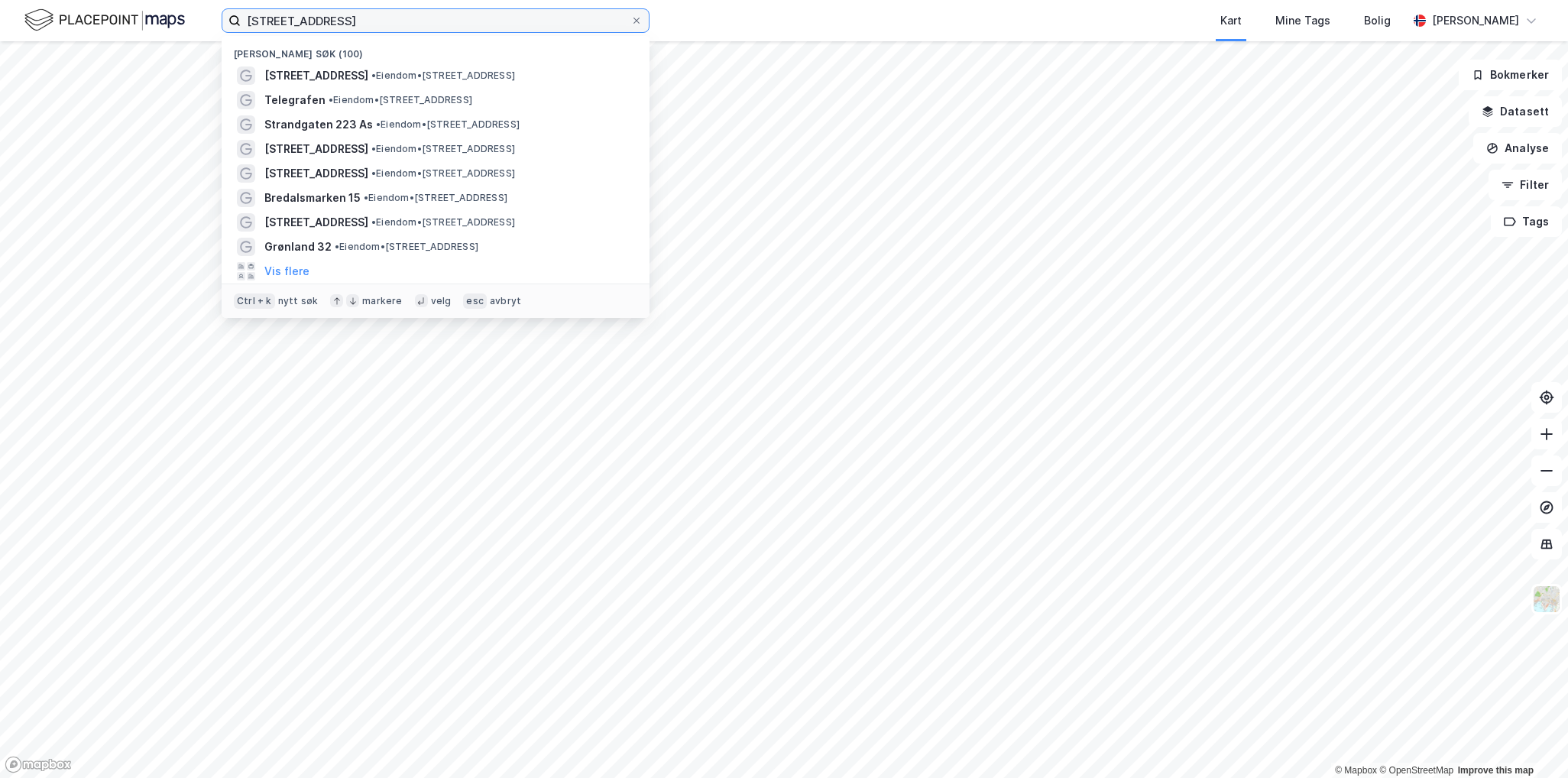
click at [376, 14] on input "[STREET_ADDRESS]" at bounding box center [436, 20] width 390 height 23
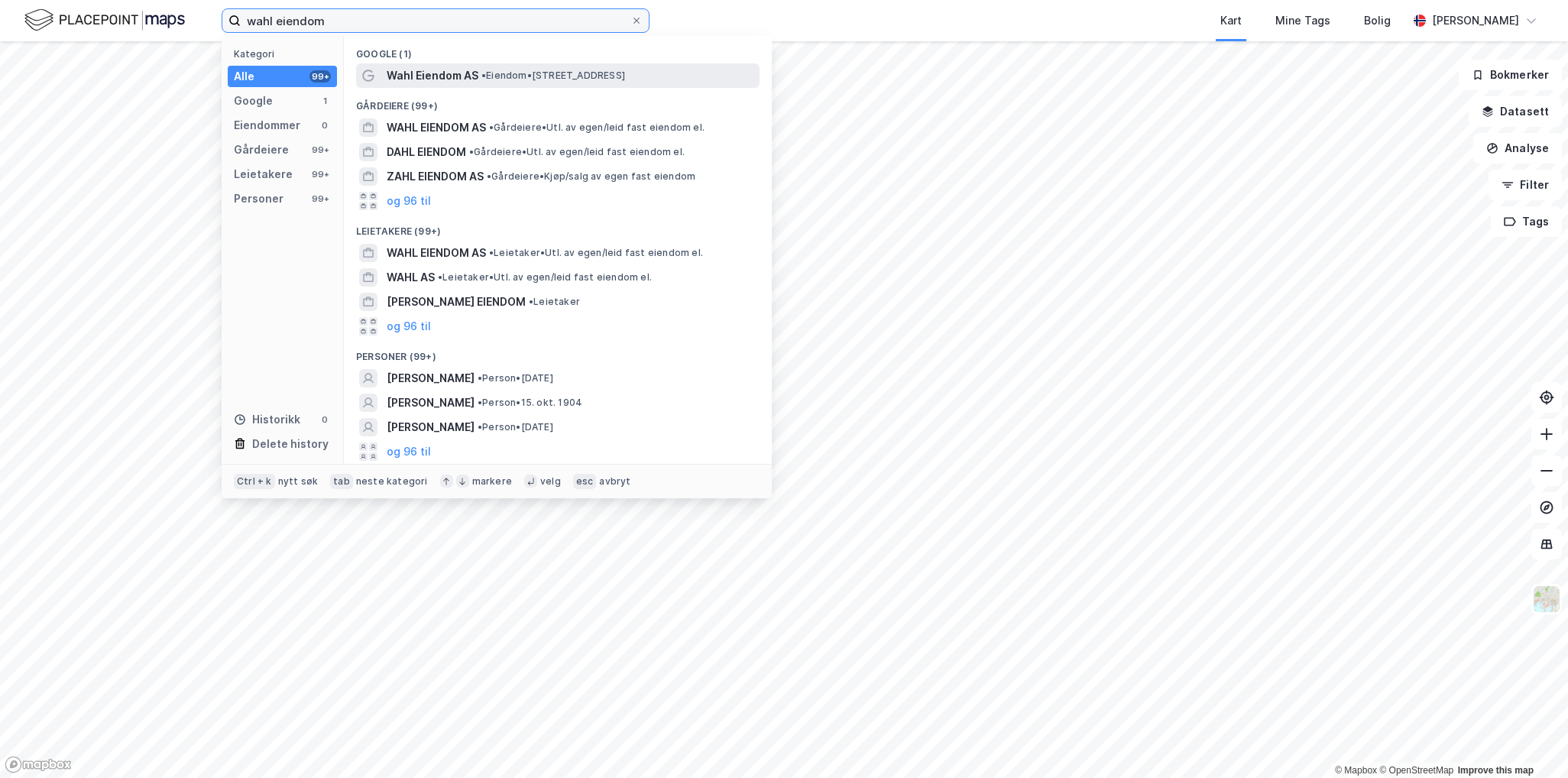
type input "wahl eiendom"
click at [518, 79] on span "• Eiendom • [STREET_ADDRESS]" at bounding box center [553, 75] width 144 height 12
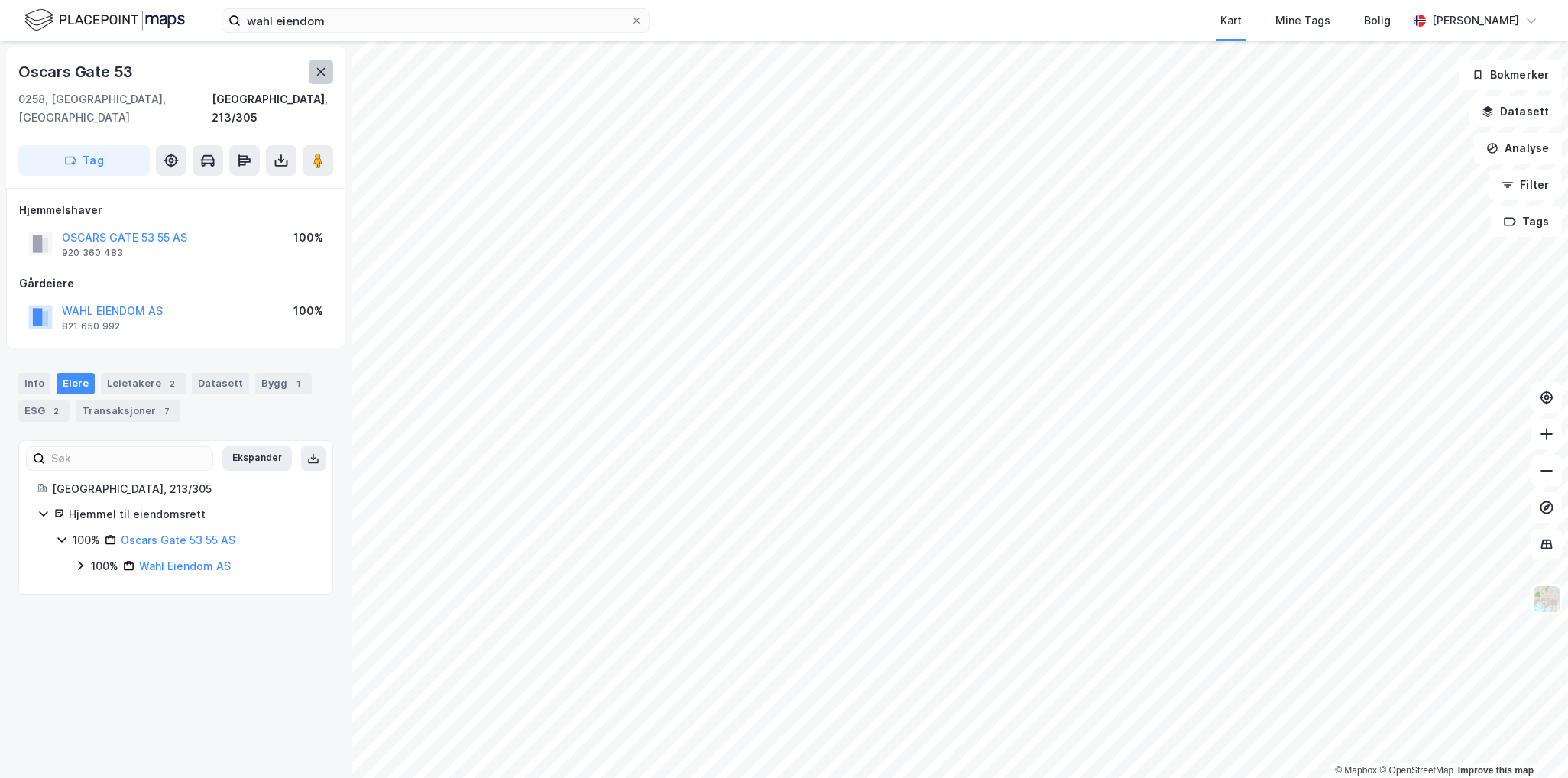
click at [327, 67] on button at bounding box center [321, 71] width 24 height 24
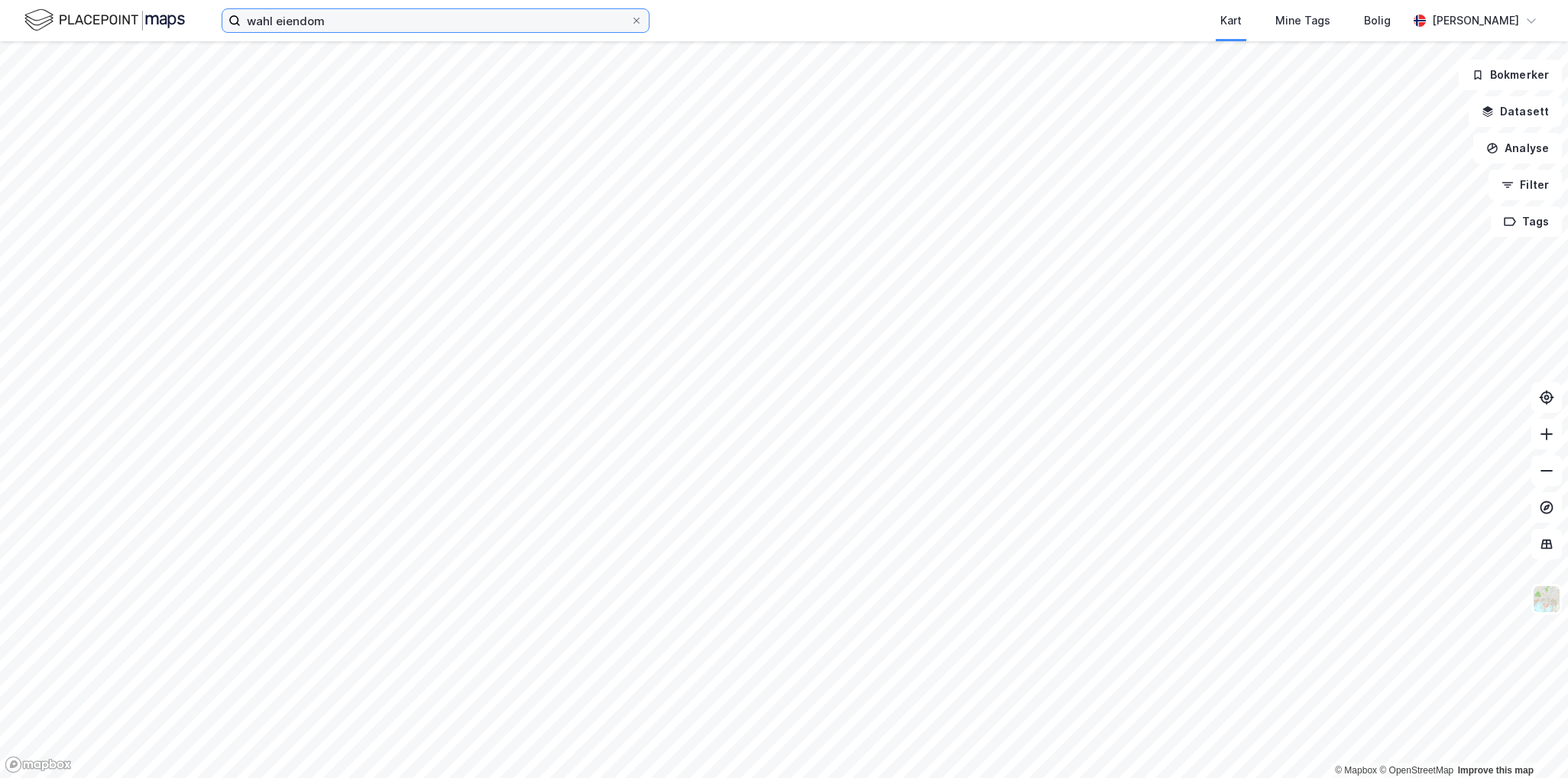
click at [404, 26] on input "wahl eiendom" at bounding box center [436, 20] width 390 height 23
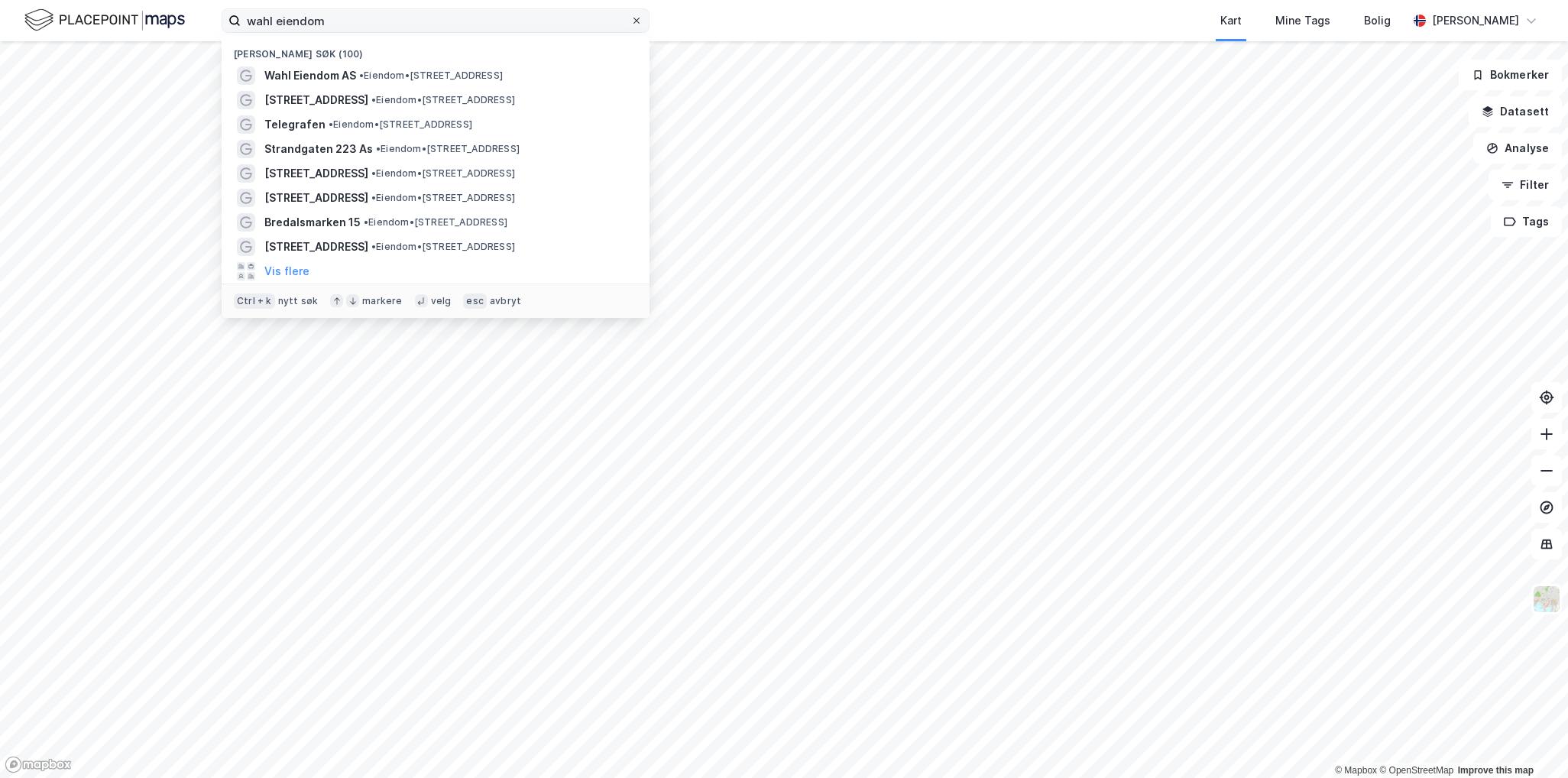
click at [636, 19] on icon at bounding box center [636, 20] width 9 height 9
click at [631, 19] on input "wahl eiendom" at bounding box center [436, 20] width 390 height 23
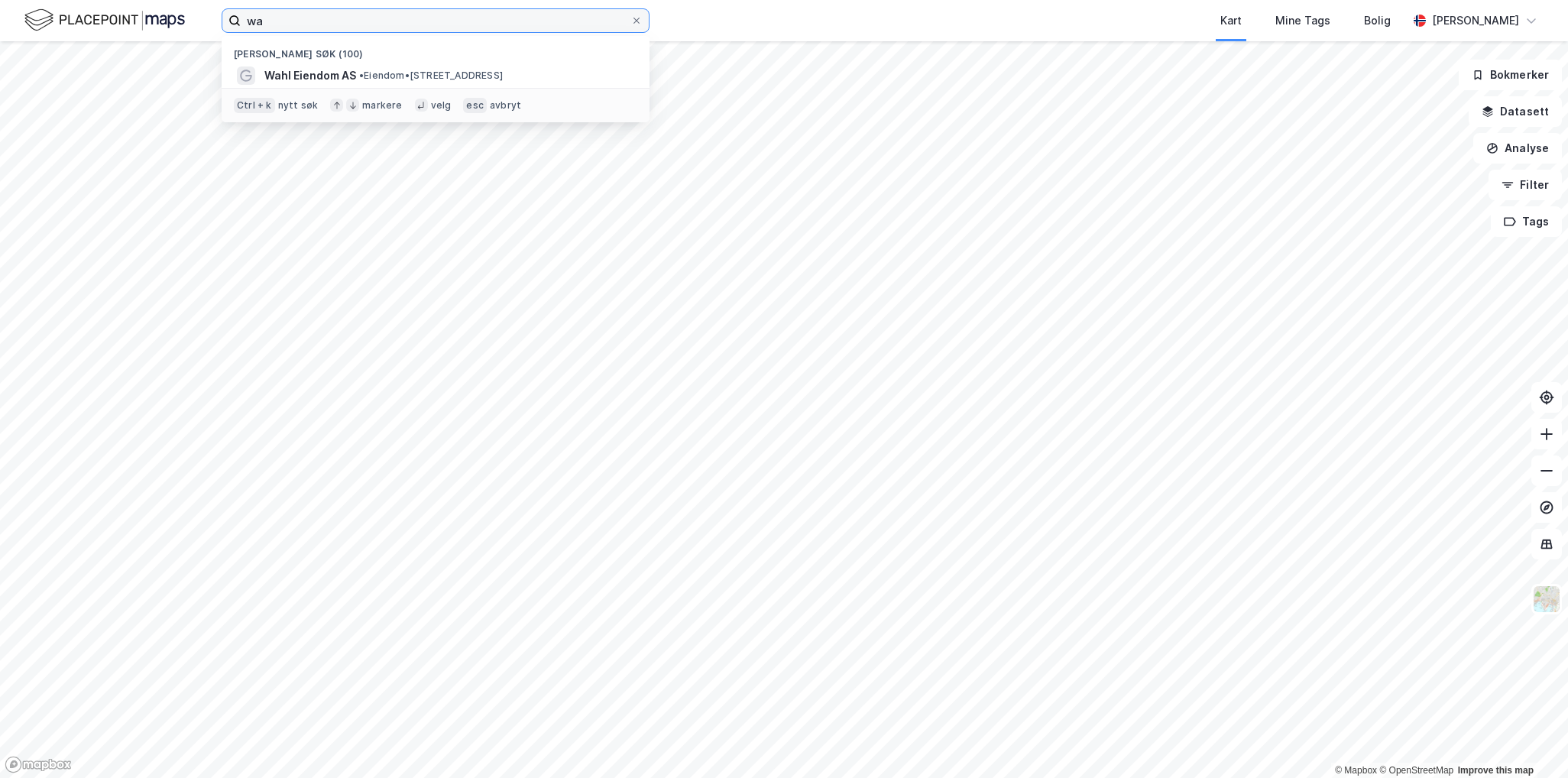
type input "w"
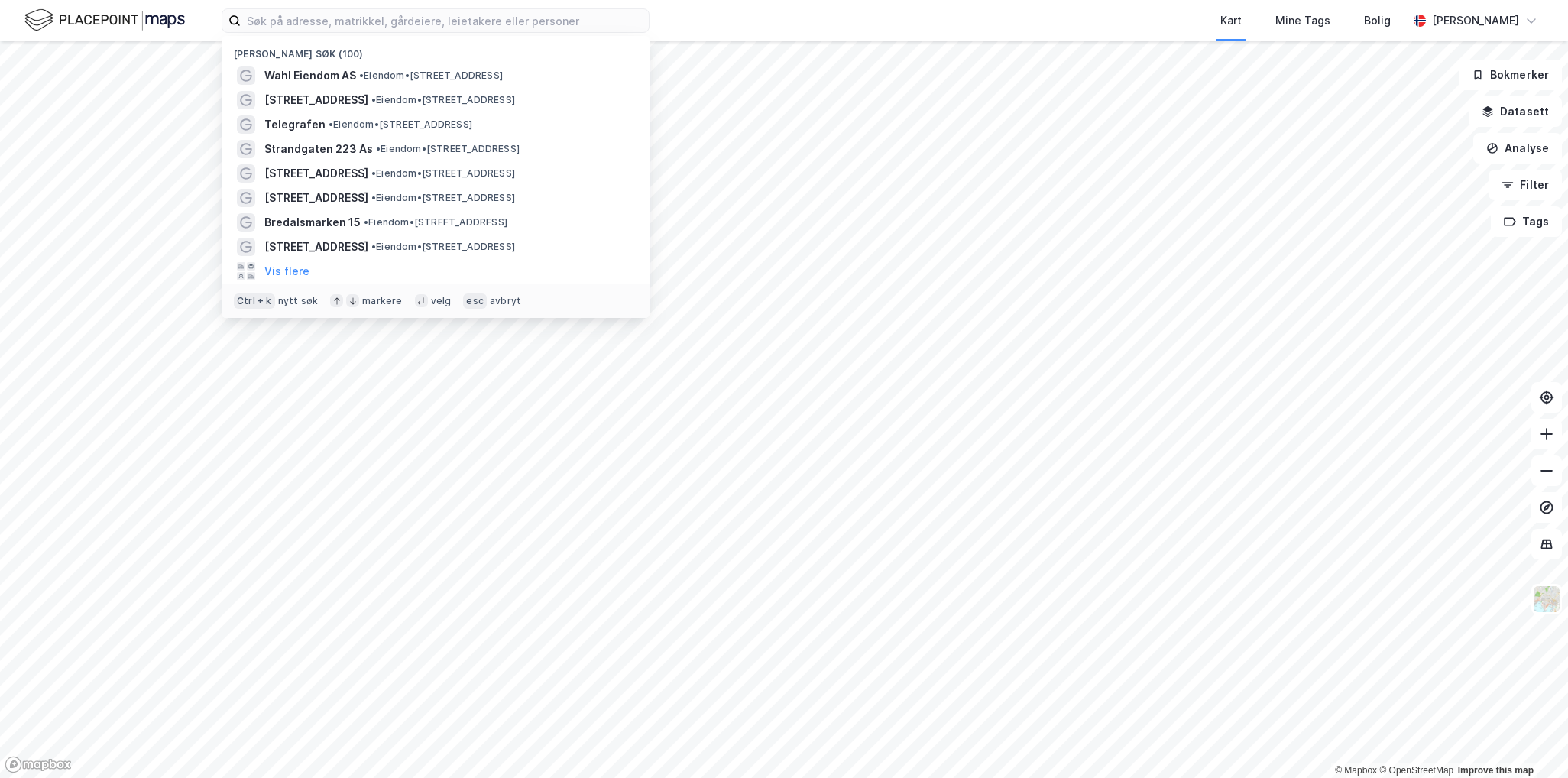
click at [130, 14] on img at bounding box center [104, 20] width 160 height 26
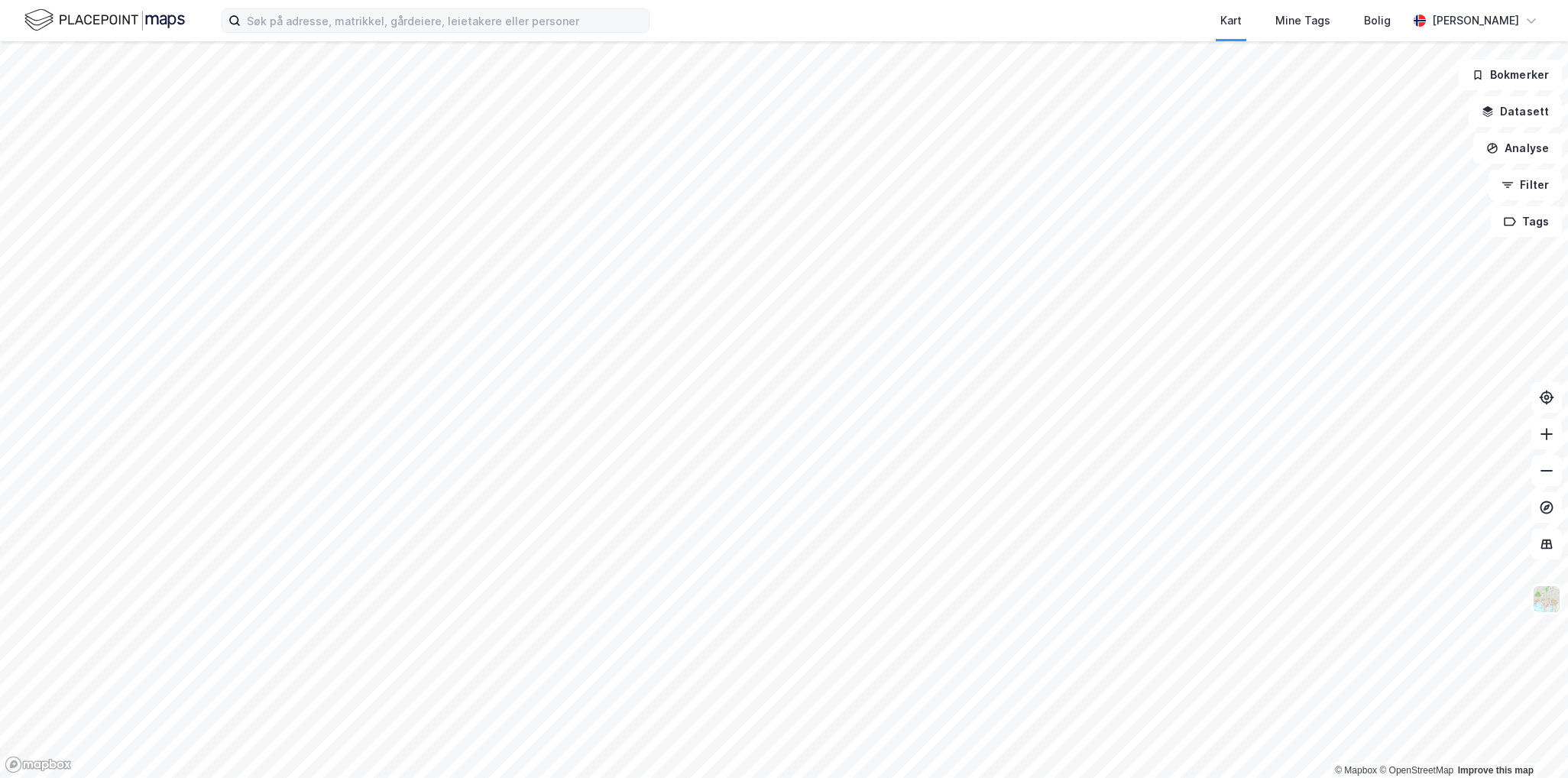
click at [327, 8] on label at bounding box center [435, 20] width 428 height 24
click at [327, 9] on input at bounding box center [445, 20] width 408 height 23
type input "w"
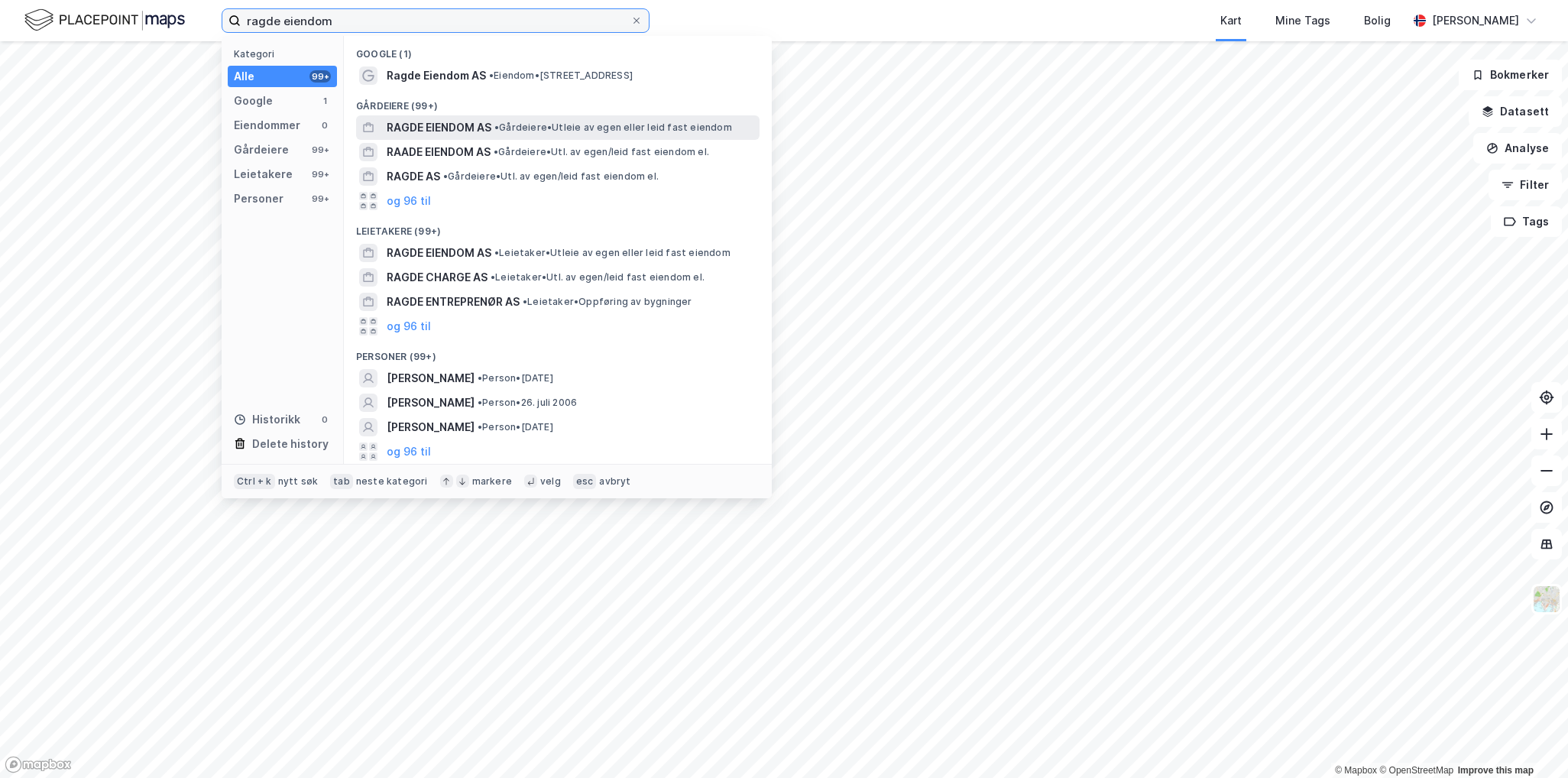
type input "ragde eiendom"
click at [470, 120] on span "RAGDE EIENDOM AS" at bounding box center [439, 128] width 104 height 18
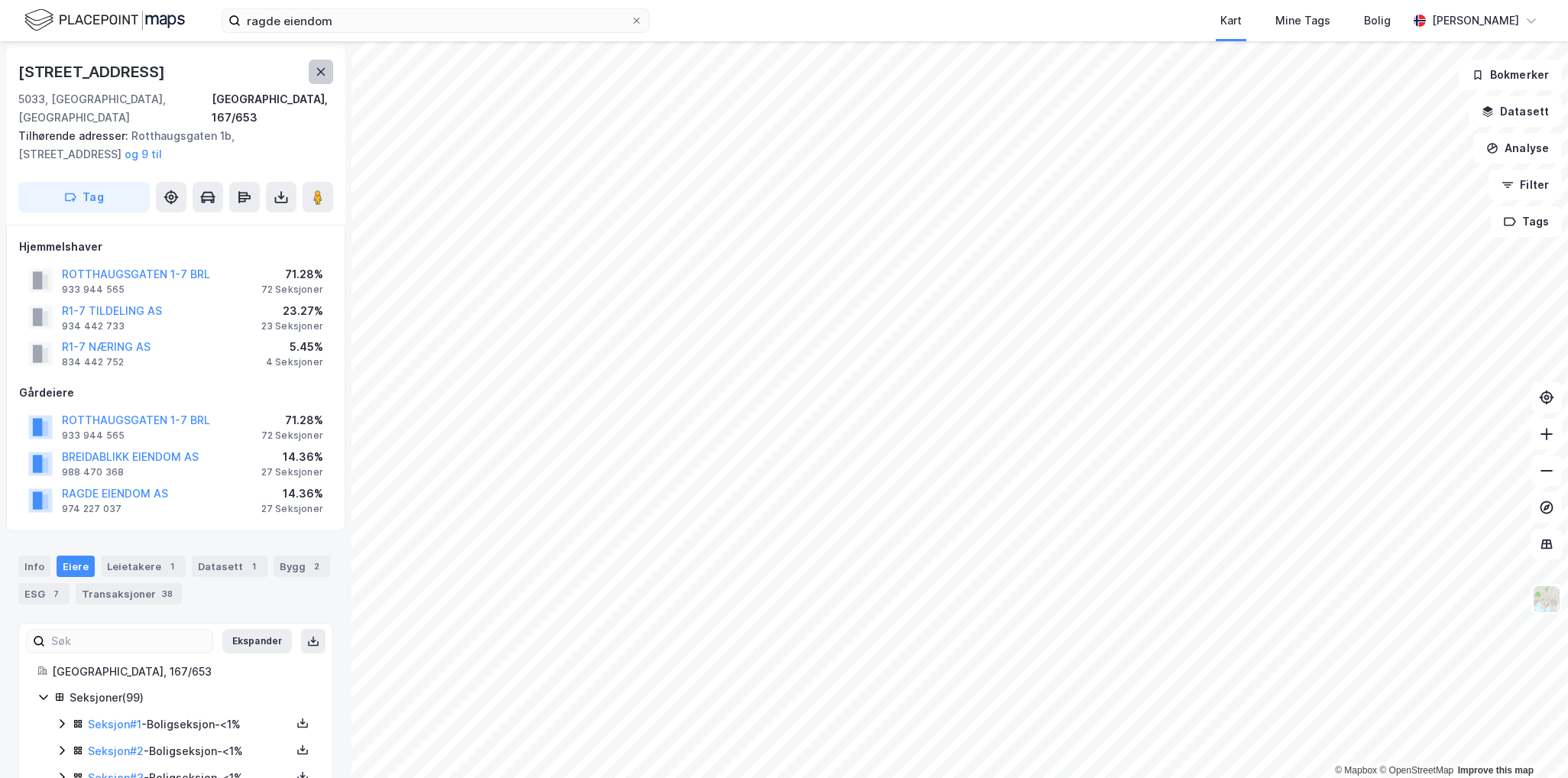
click at [329, 80] on button at bounding box center [321, 71] width 24 height 24
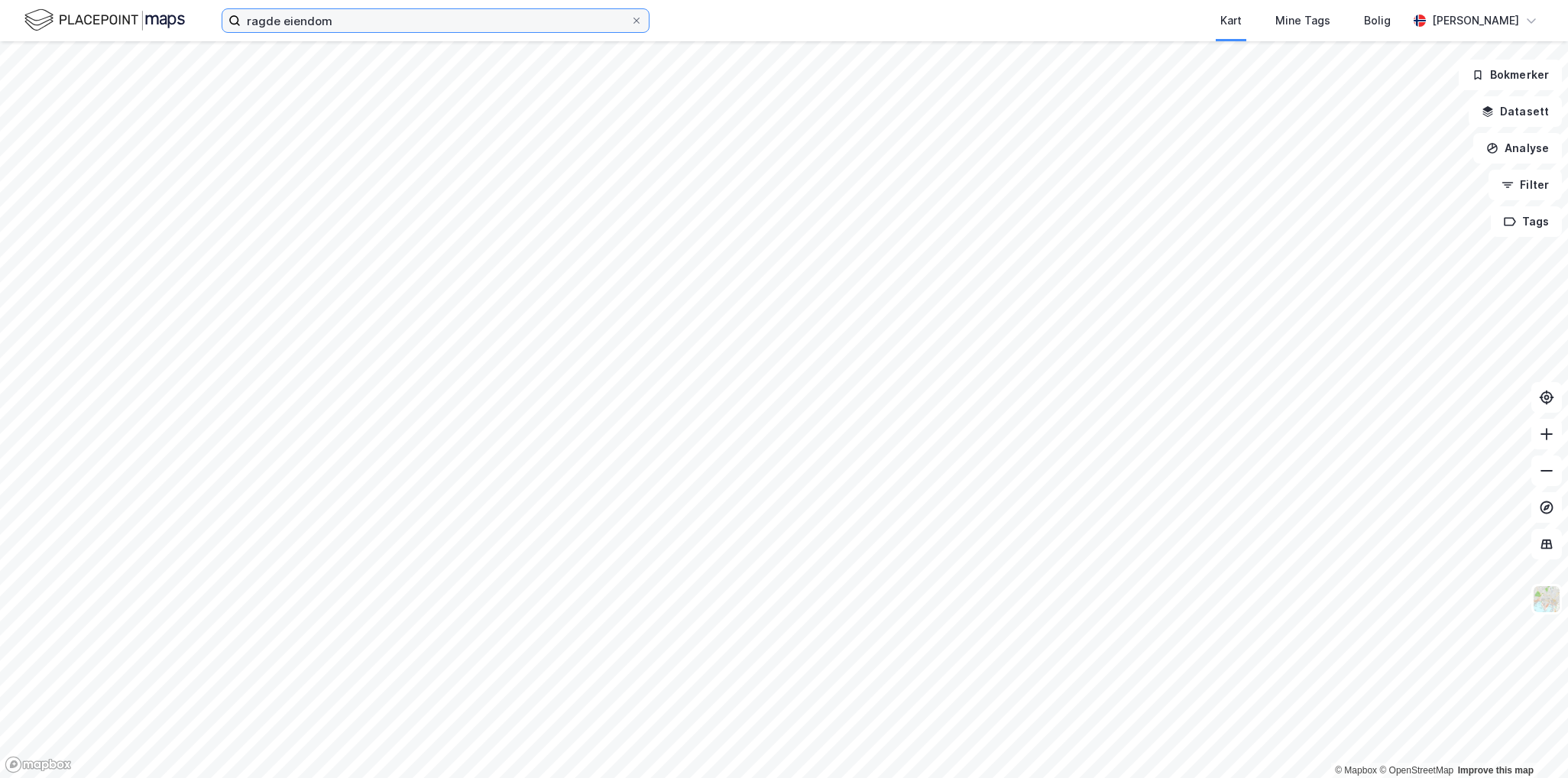
click at [378, 27] on input "ragde eiendom" at bounding box center [436, 20] width 390 height 23
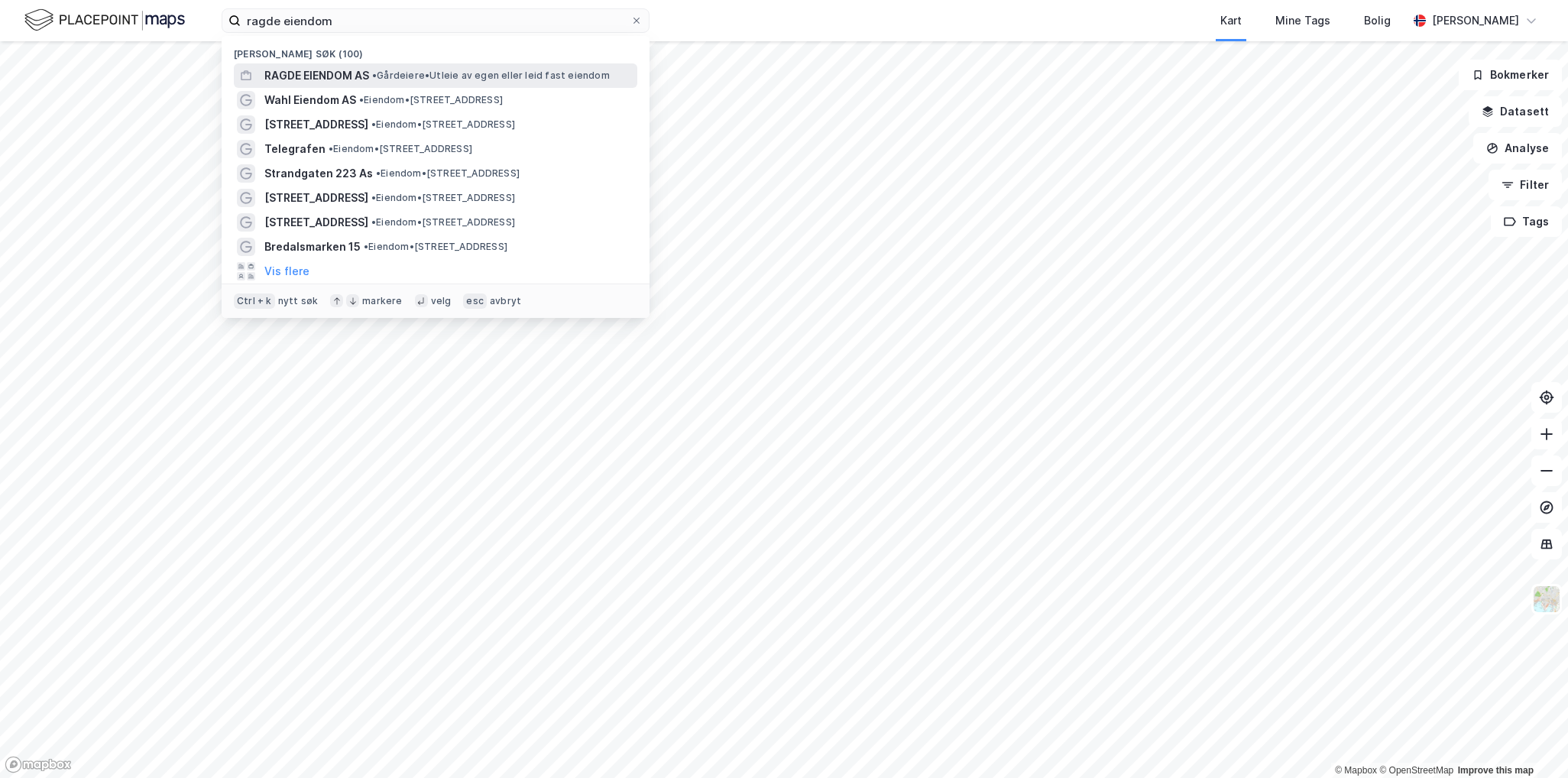
click at [416, 75] on span "• Gårdeiere • Utleie av egen eller leid fast eiendom" at bounding box center [491, 75] width 238 height 12
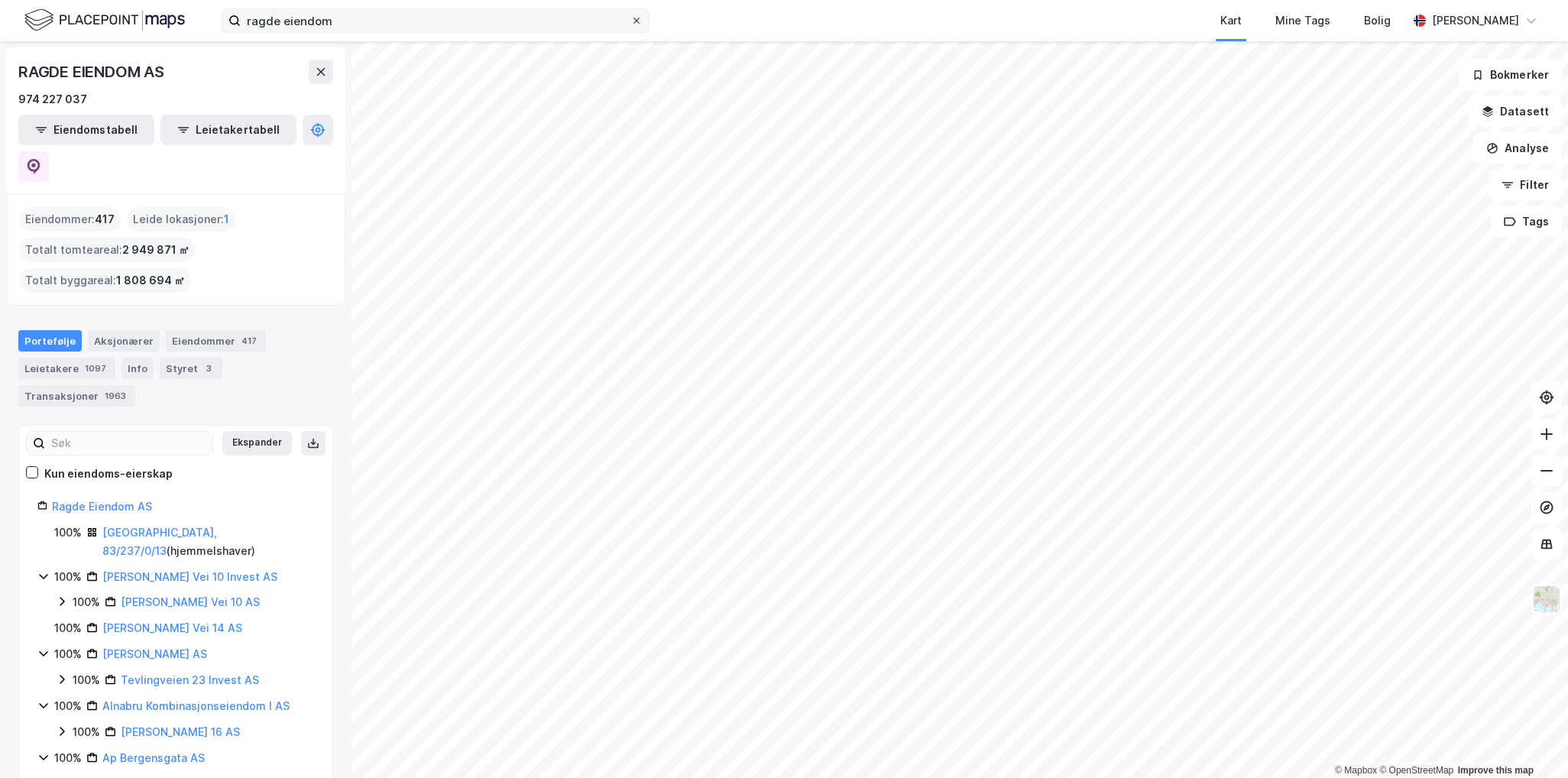
click at [633, 25] on div at bounding box center [636, 20] width 9 height 12
click at [631, 25] on input "ragde eiendom" at bounding box center [436, 20] width 390 height 23
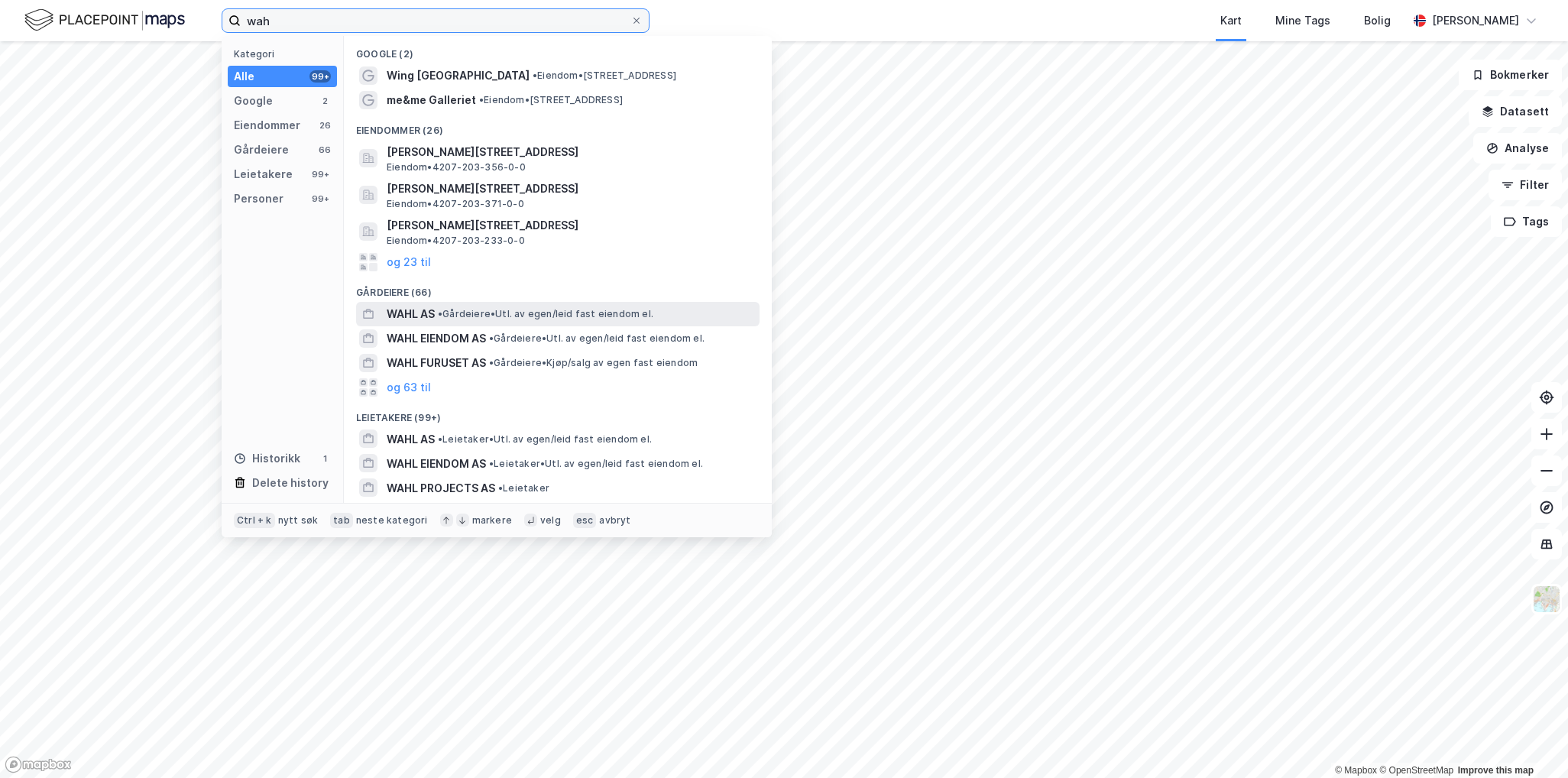
type input "wah"
click at [615, 308] on span "• Gårdeiere • Utl. av egen/leid fast eiendom el." at bounding box center [546, 314] width 216 height 12
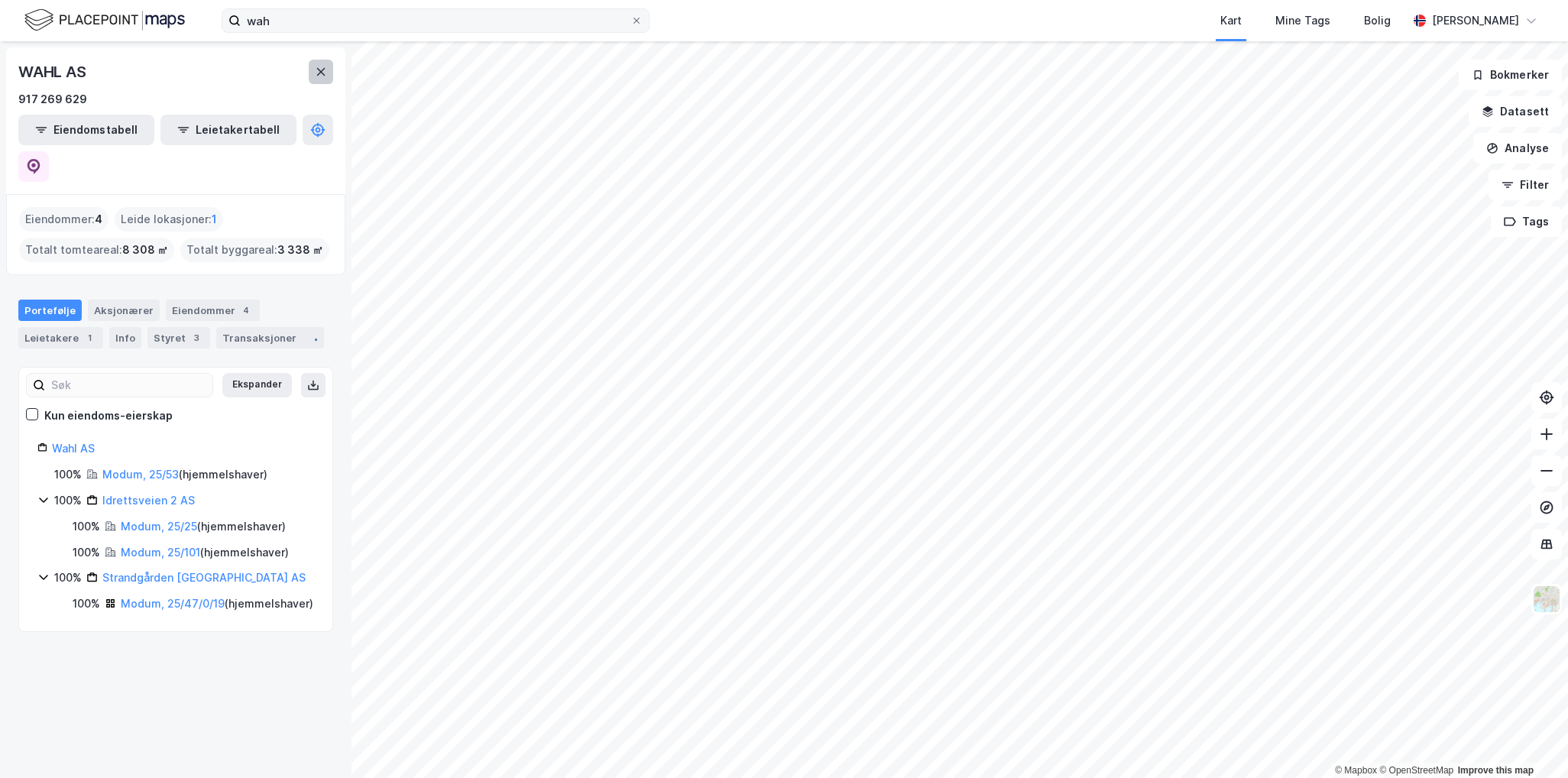
click at [323, 65] on button at bounding box center [321, 71] width 24 height 24
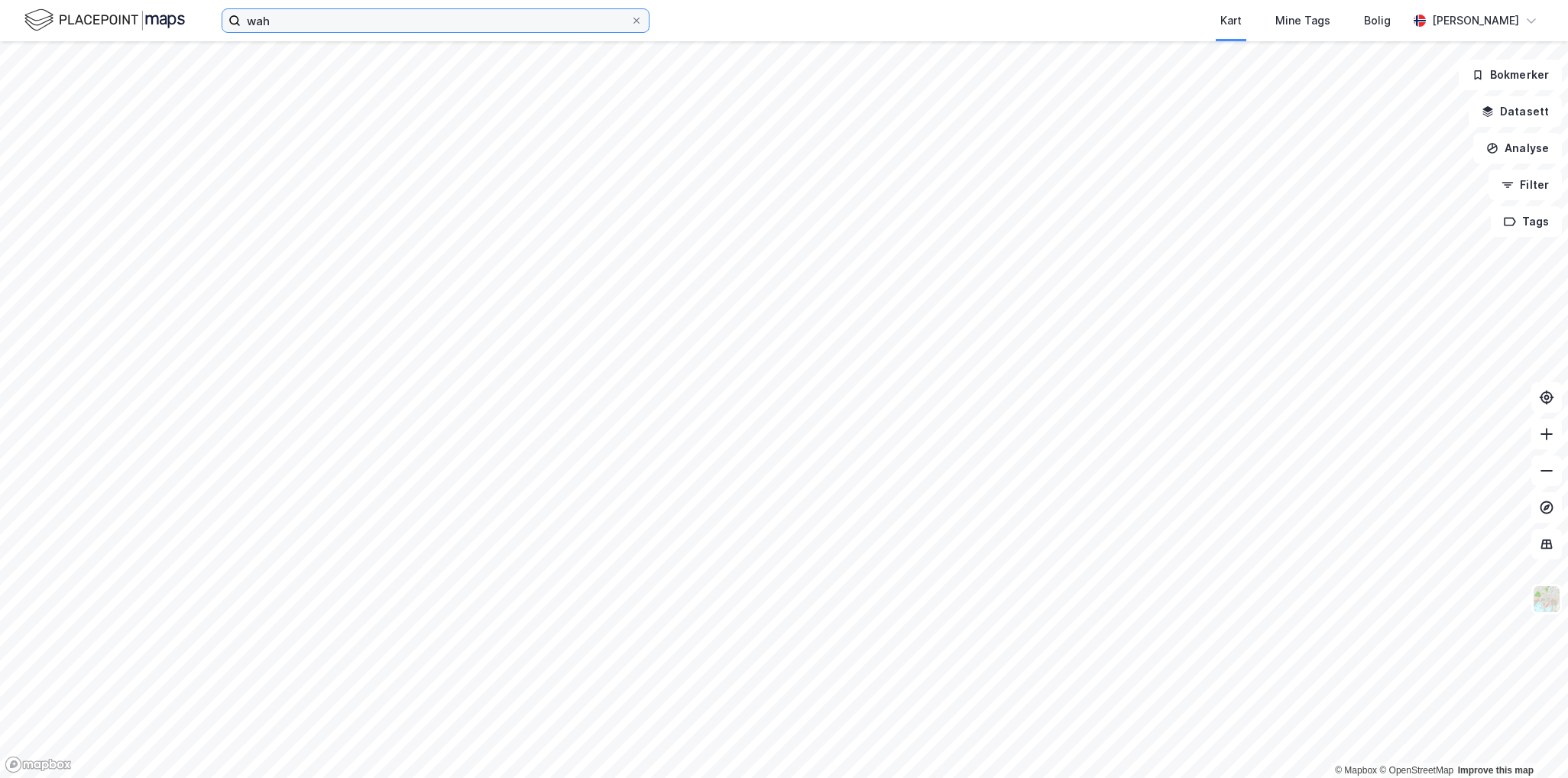
click at [331, 30] on input "wah" at bounding box center [436, 20] width 390 height 23
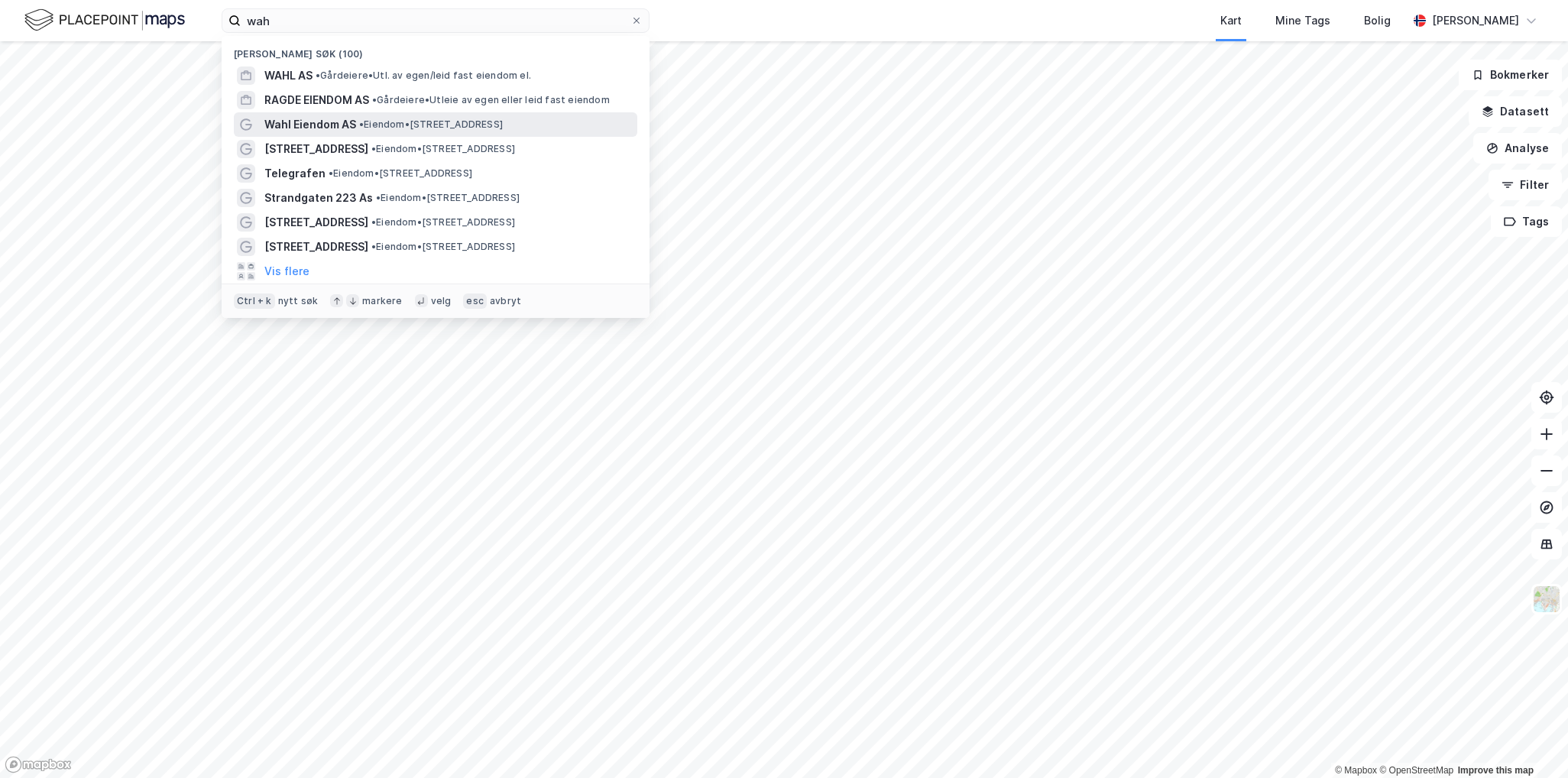
click at [365, 114] on div "Wahl Eiendom AS • Eiendom • [STREET_ADDRESS]" at bounding box center [435, 124] width 404 height 24
